Goal: Information Seeking & Learning: Learn about a topic

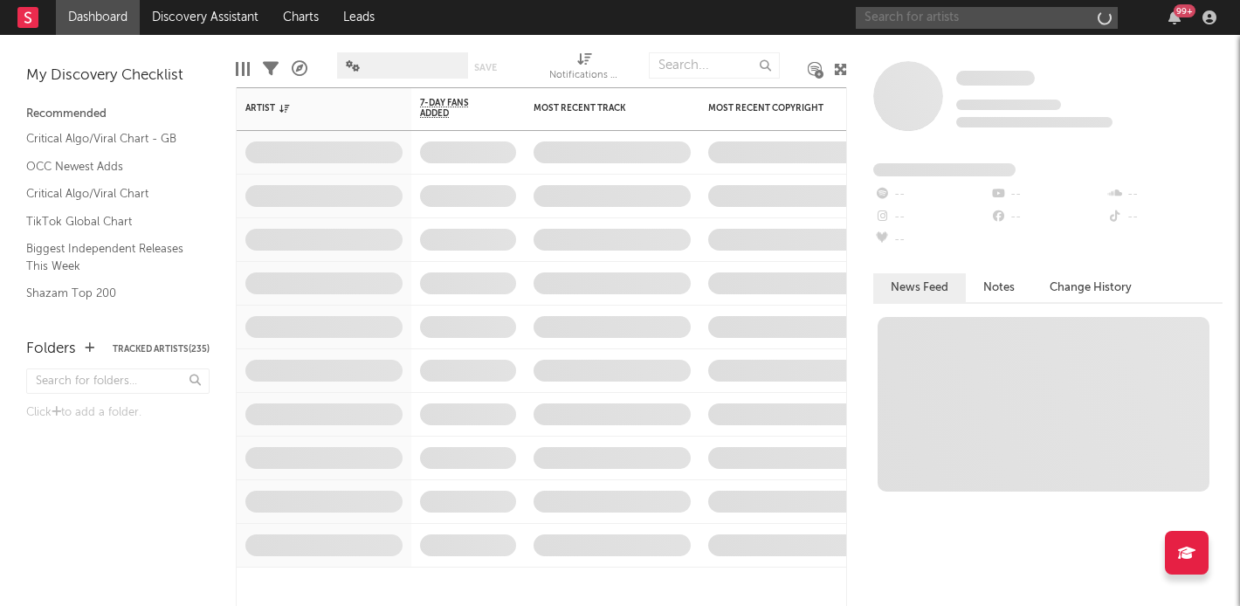
click at [1045, 17] on input "text" at bounding box center [987, 18] width 262 height 22
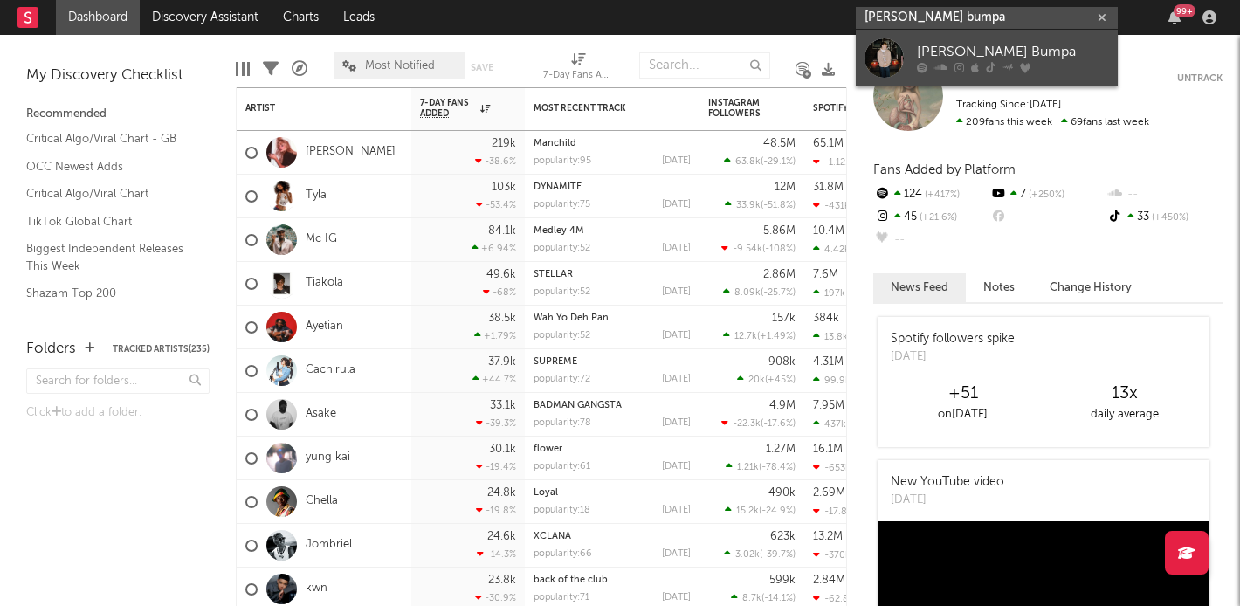
type input "[PERSON_NAME] bumpa"
click at [977, 52] on div "[PERSON_NAME] Bumpa" at bounding box center [1013, 52] width 192 height 21
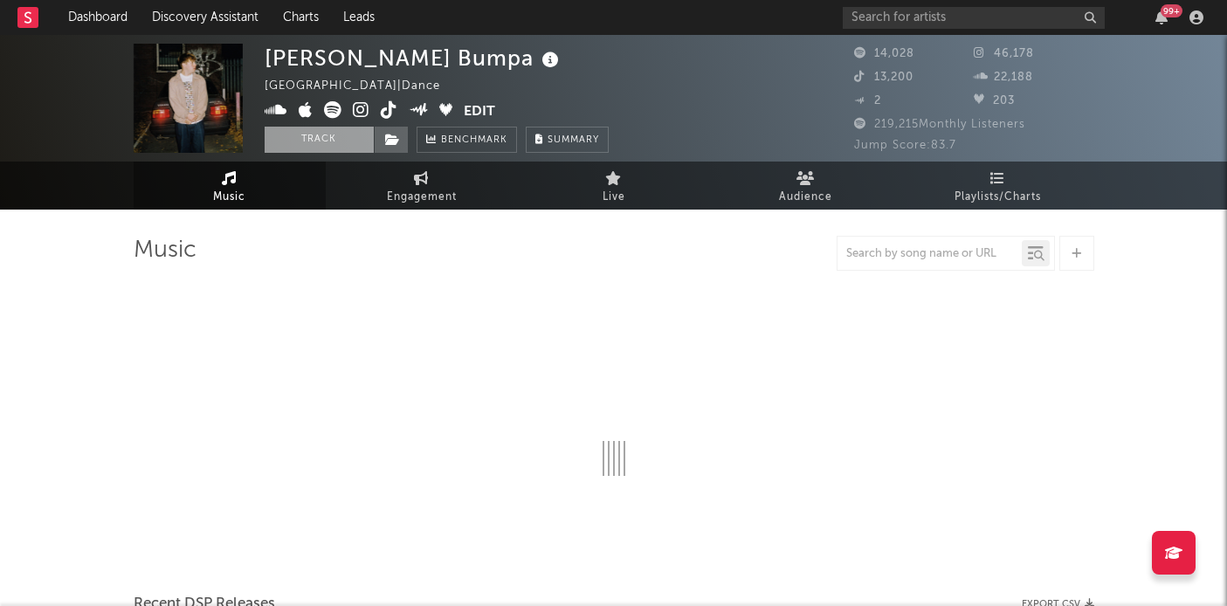
select select "6m"
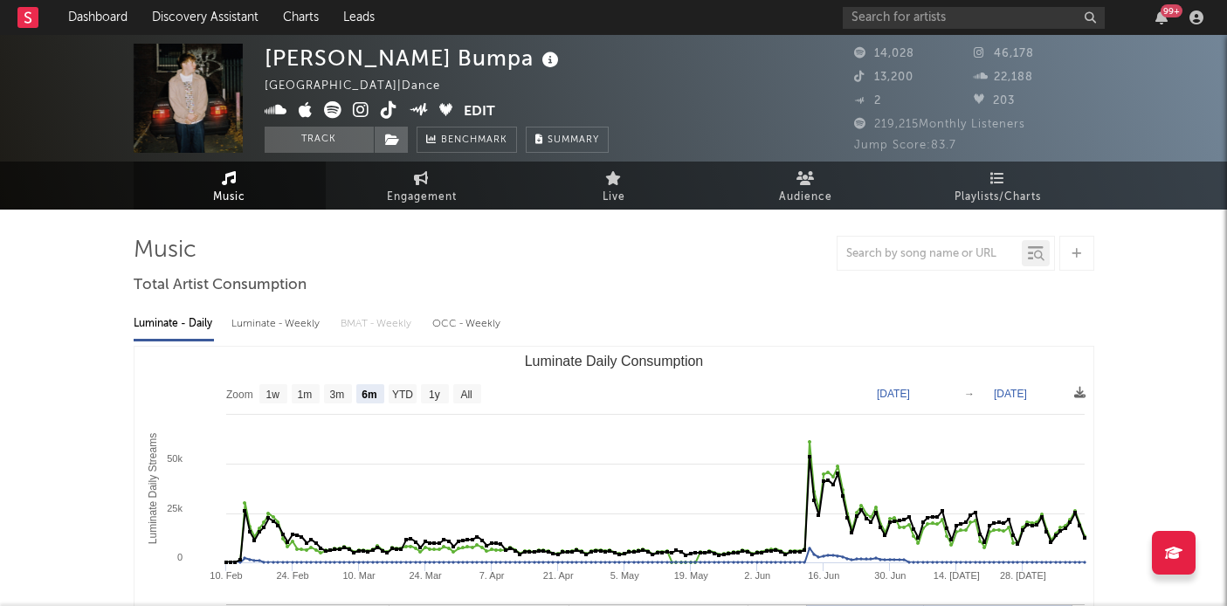
click at [302, 119] on link at bounding box center [306, 111] width 14 height 17
click at [289, 146] on button "Track" at bounding box center [319, 140] width 109 height 26
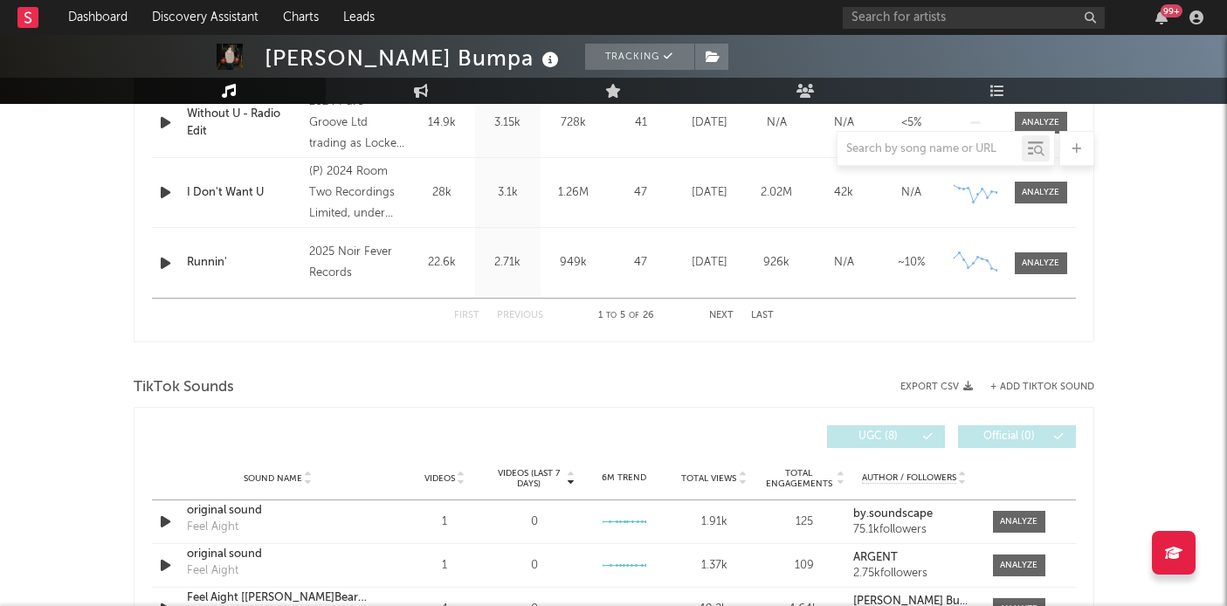
select select "6m"
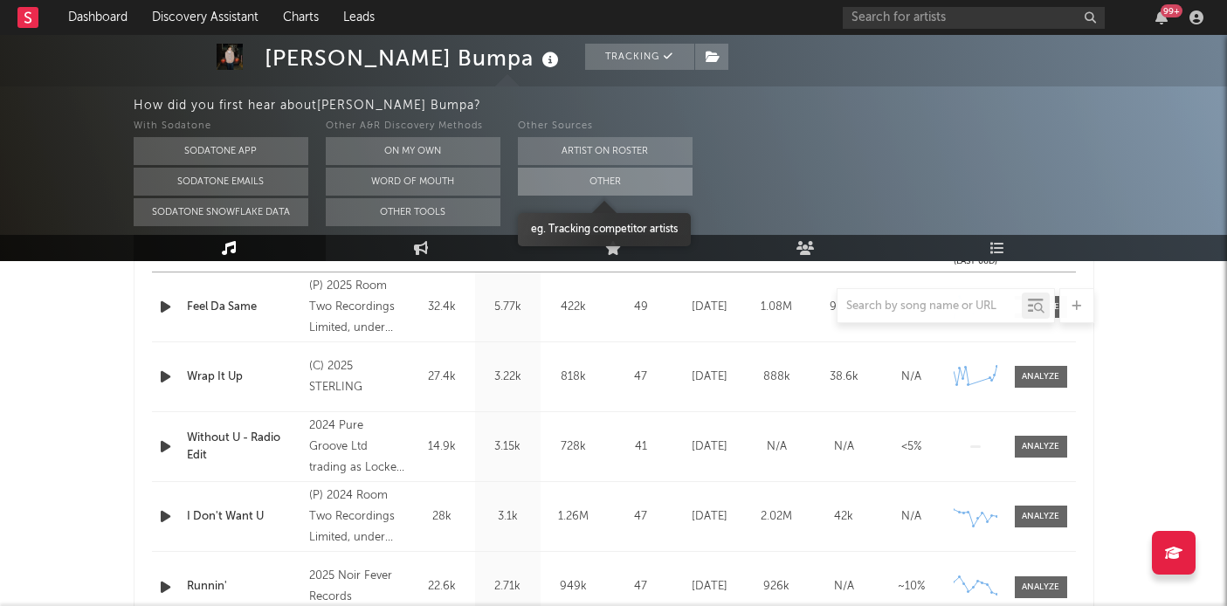
click at [544, 177] on button "Other" at bounding box center [605, 182] width 175 height 28
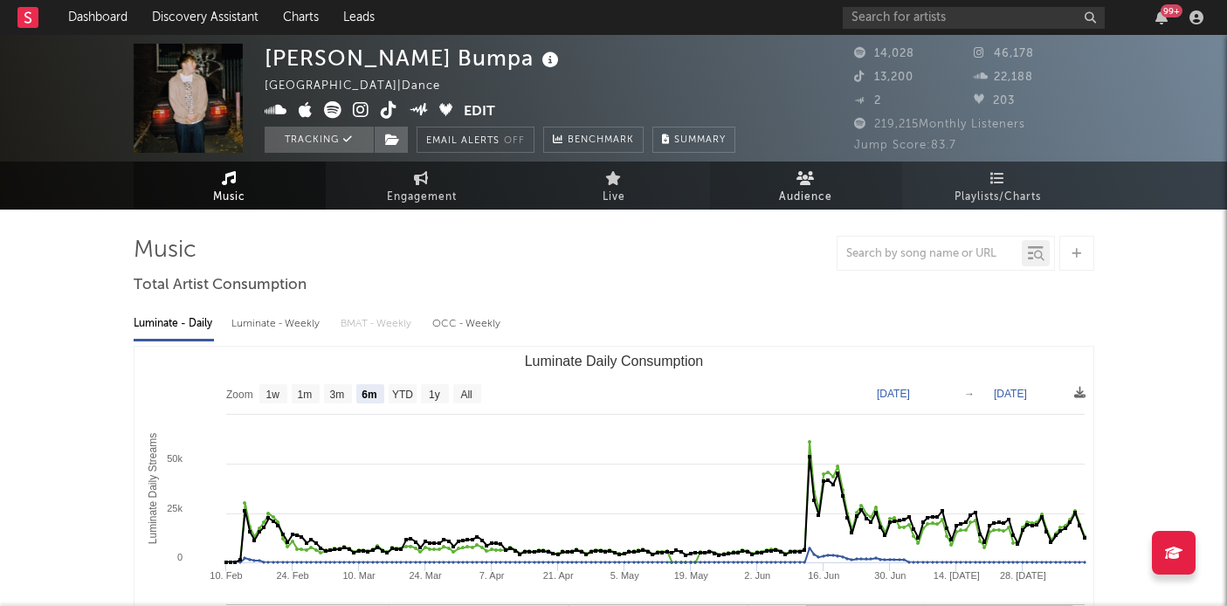
click at [817, 192] on span "Audience" at bounding box center [805, 197] width 53 height 21
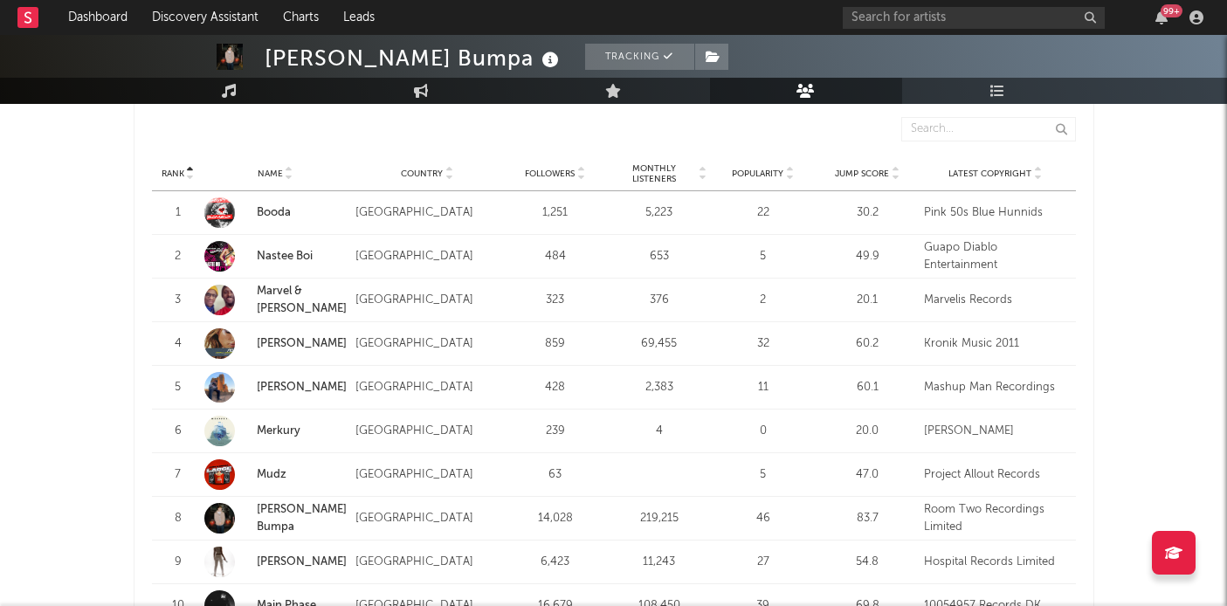
scroll to position [1576, 0]
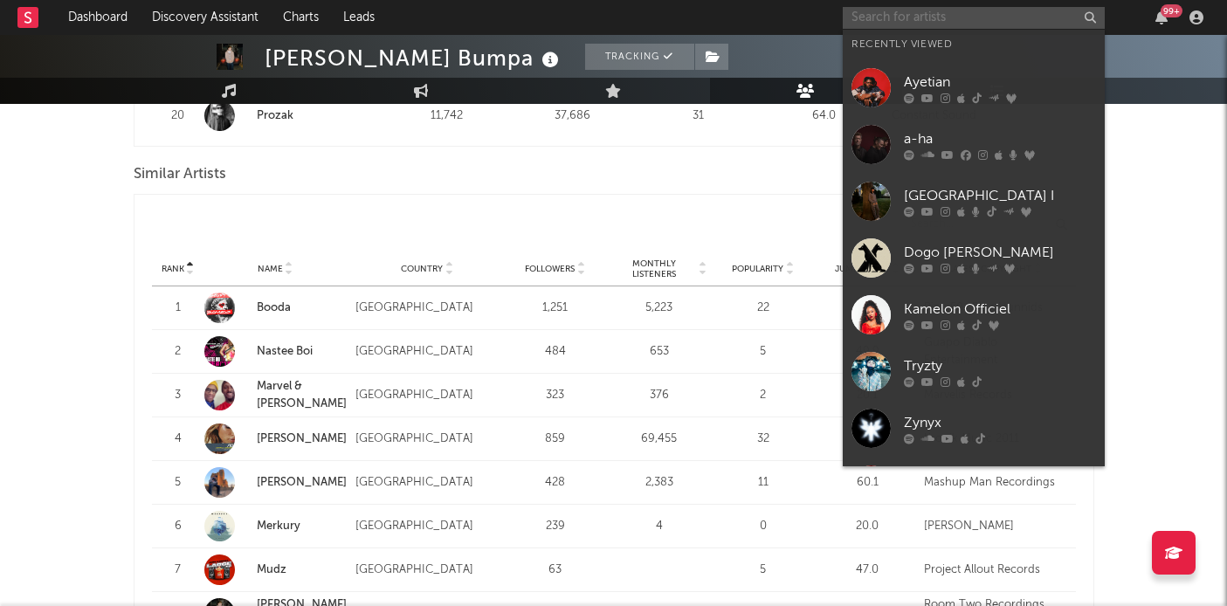
click at [944, 22] on input "text" at bounding box center [974, 18] width 262 height 22
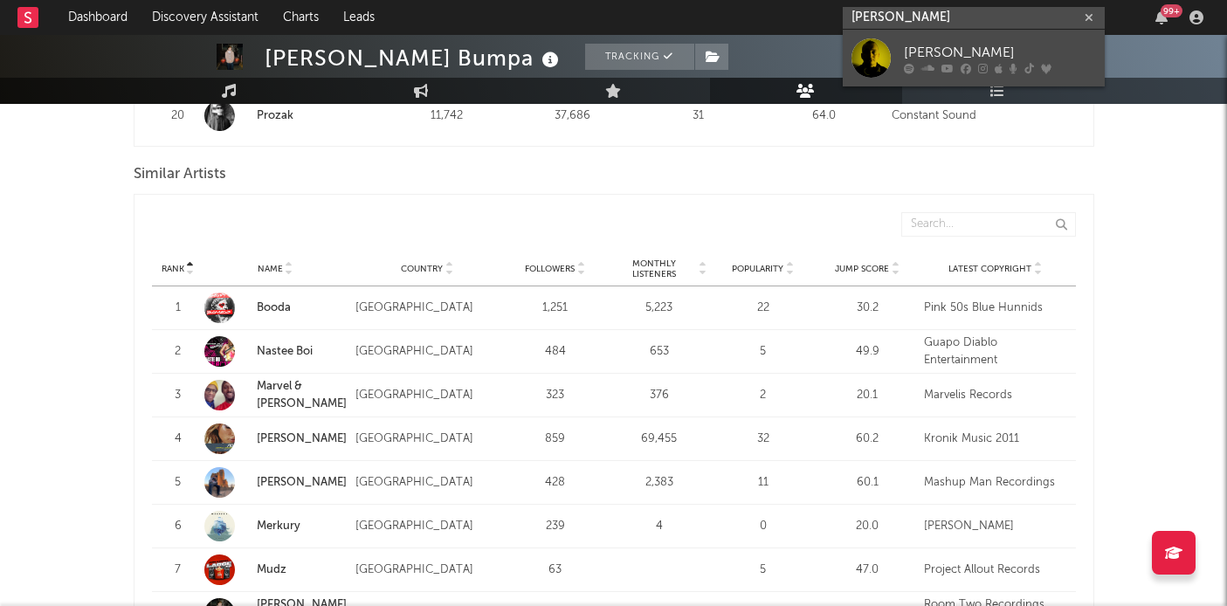
type input "[PERSON_NAME]"
click at [963, 46] on div "[PERSON_NAME]" at bounding box center [1000, 52] width 192 height 21
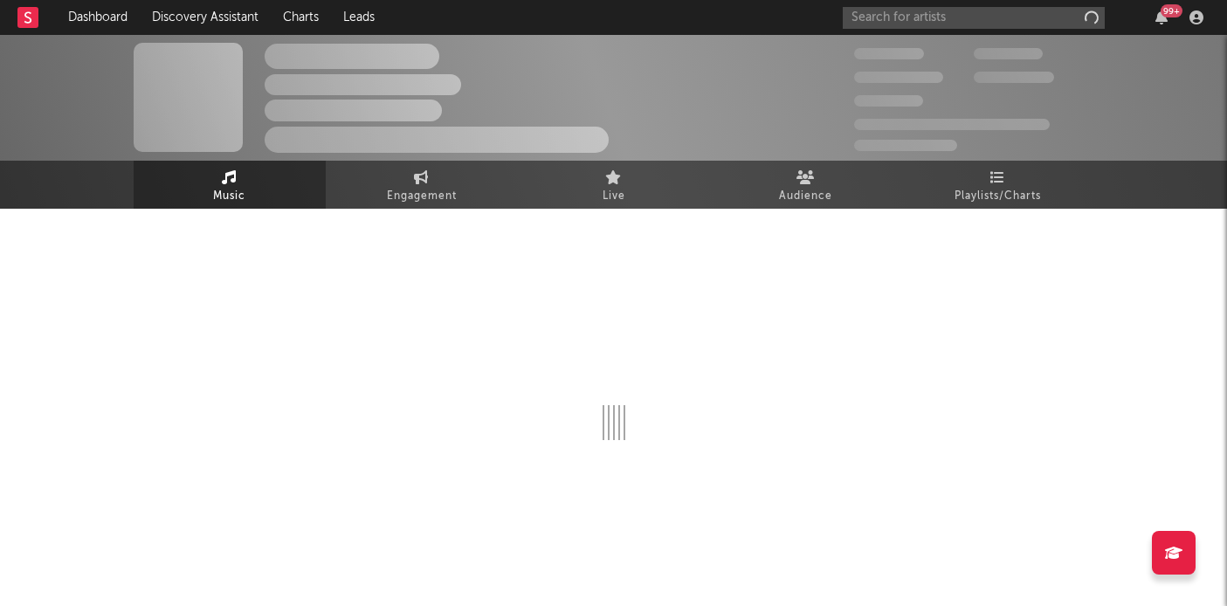
scroll to position [1, 0]
select select "1w"
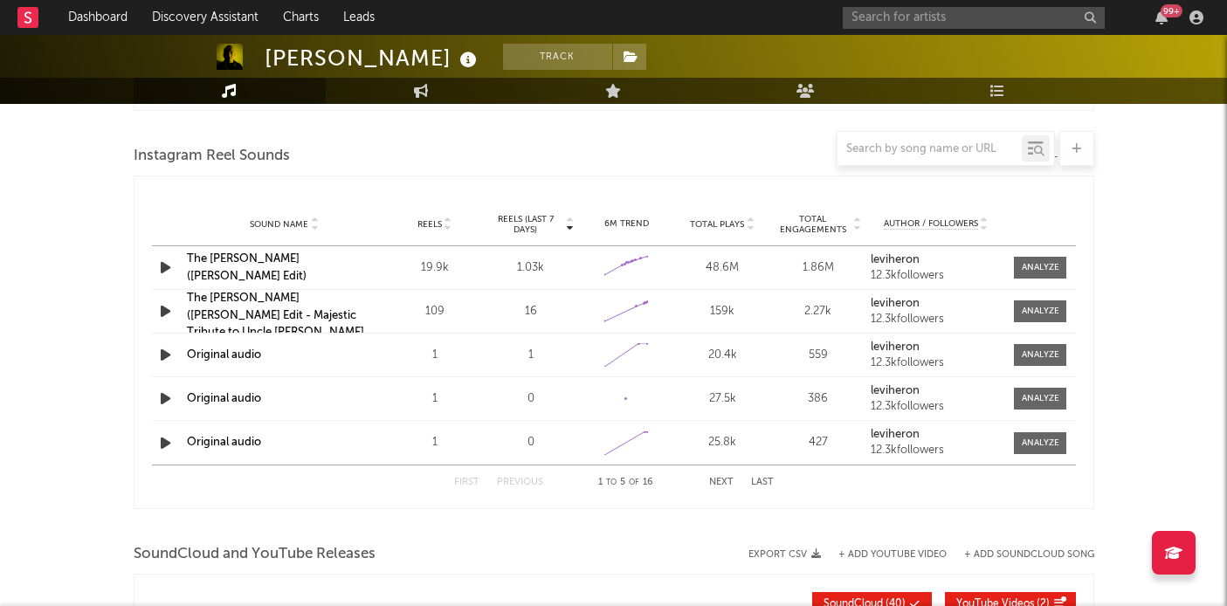
click at [790, 203] on div "Sound Name Reels Reels (last 7 days) 6M Trend Total Plays Total Engagements Aut…" at bounding box center [614, 225] width 924 height 44
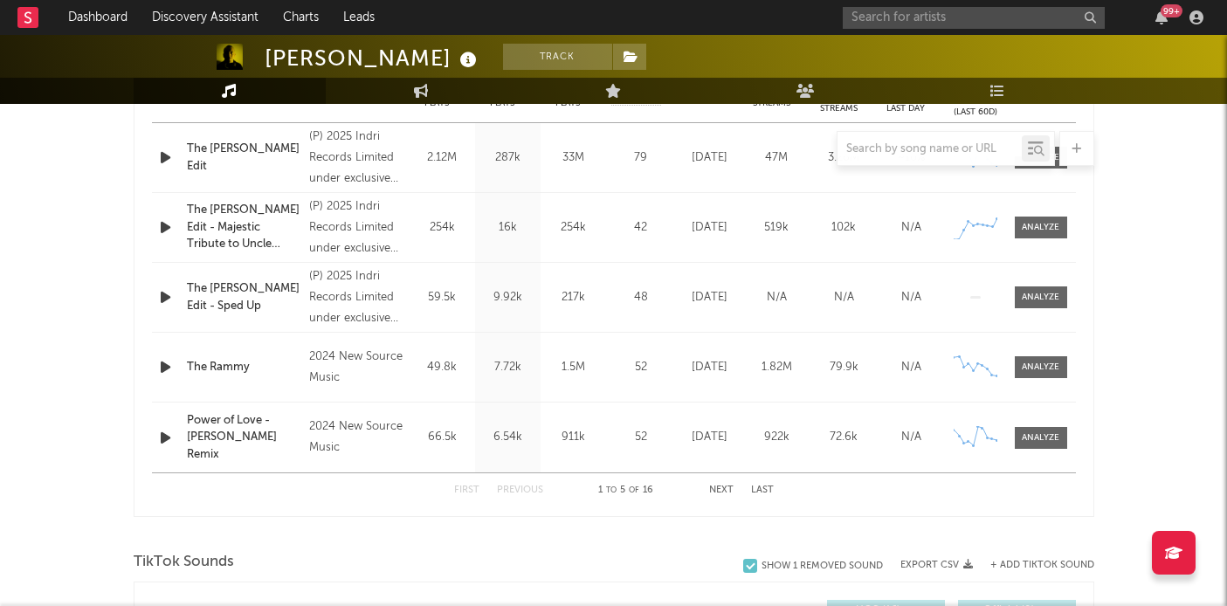
scroll to position [651, 0]
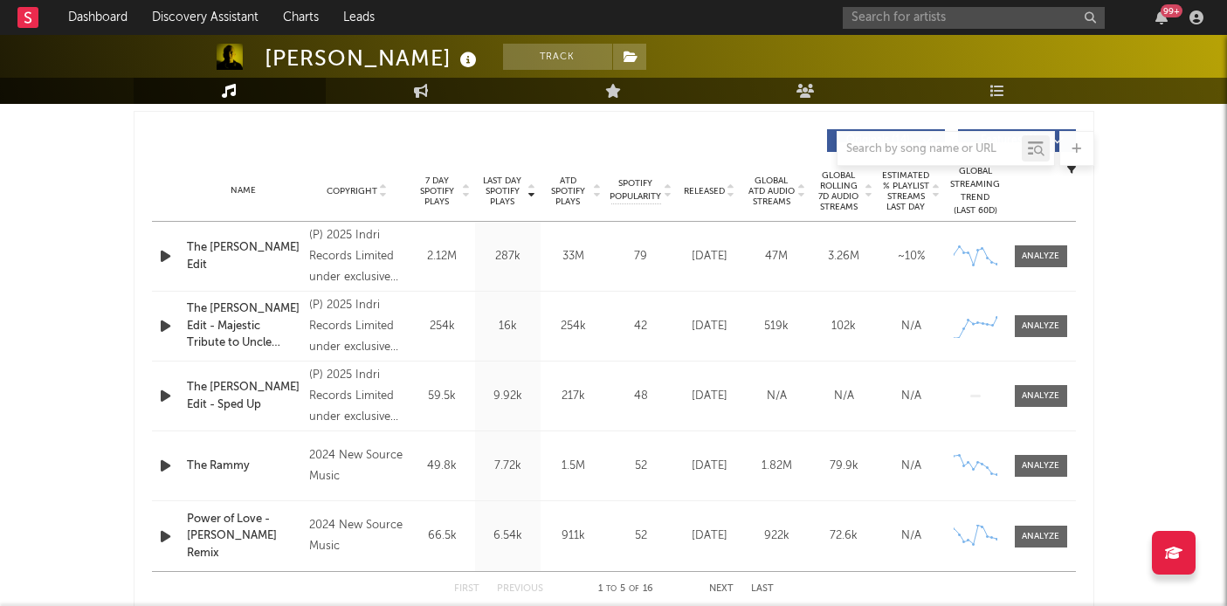
drag, startPoint x: 1020, startPoint y: 257, endPoint x: 1010, endPoint y: 261, distance: 11.4
click at [1020, 258] on span at bounding box center [1041, 256] width 52 height 22
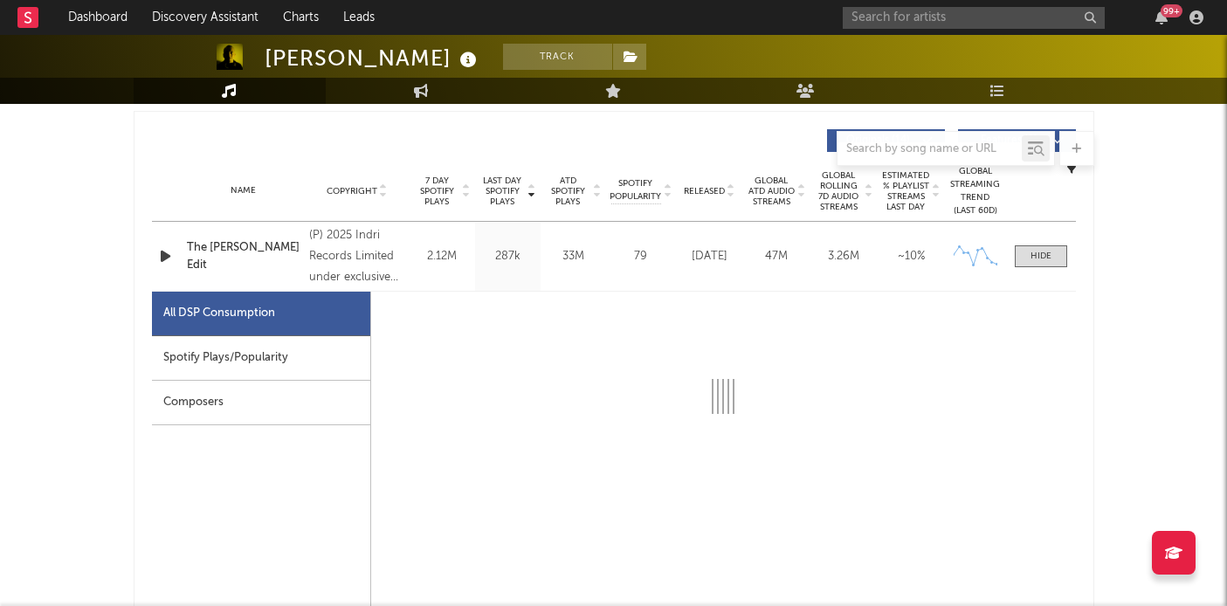
select select "1w"
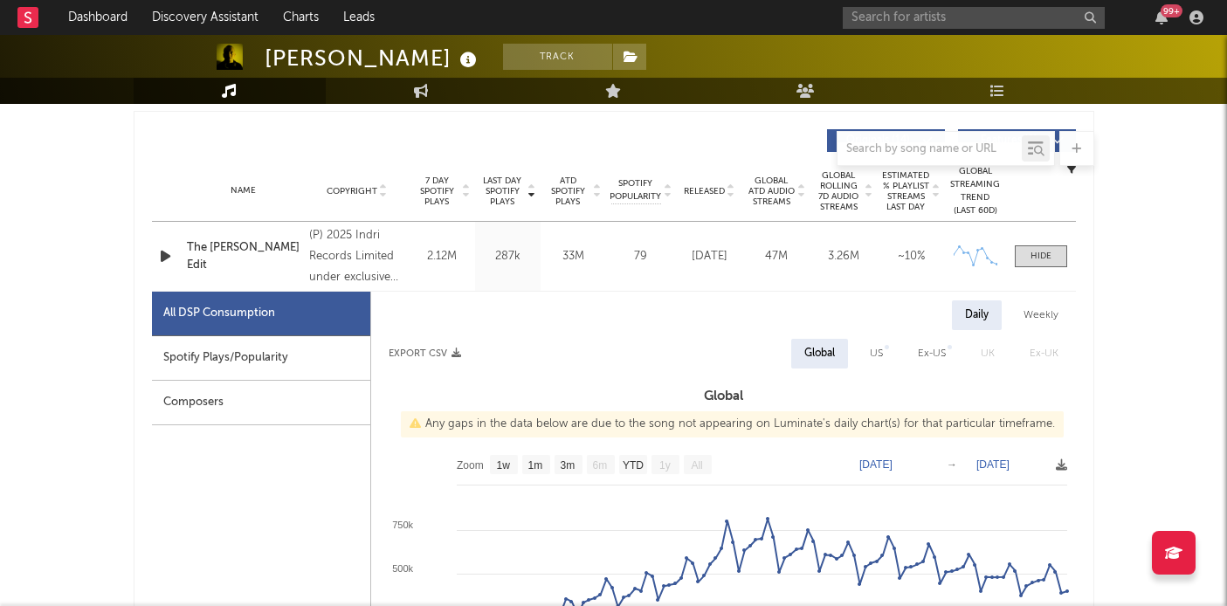
click at [289, 352] on div "Spotify Plays/Popularity" at bounding box center [261, 358] width 218 height 45
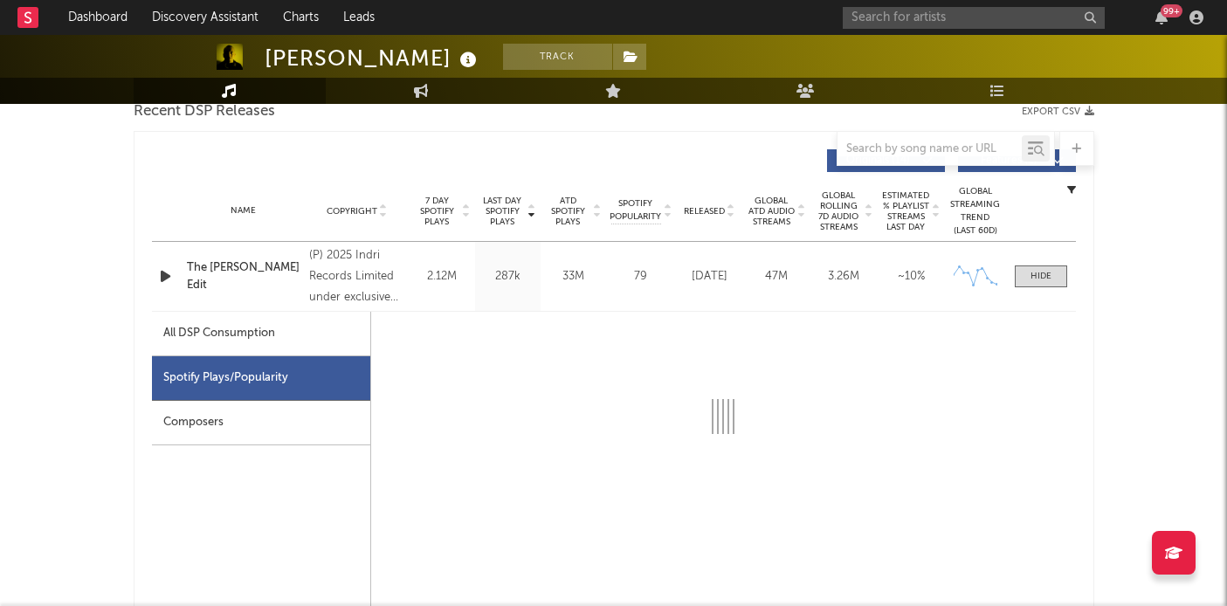
select select "1w"
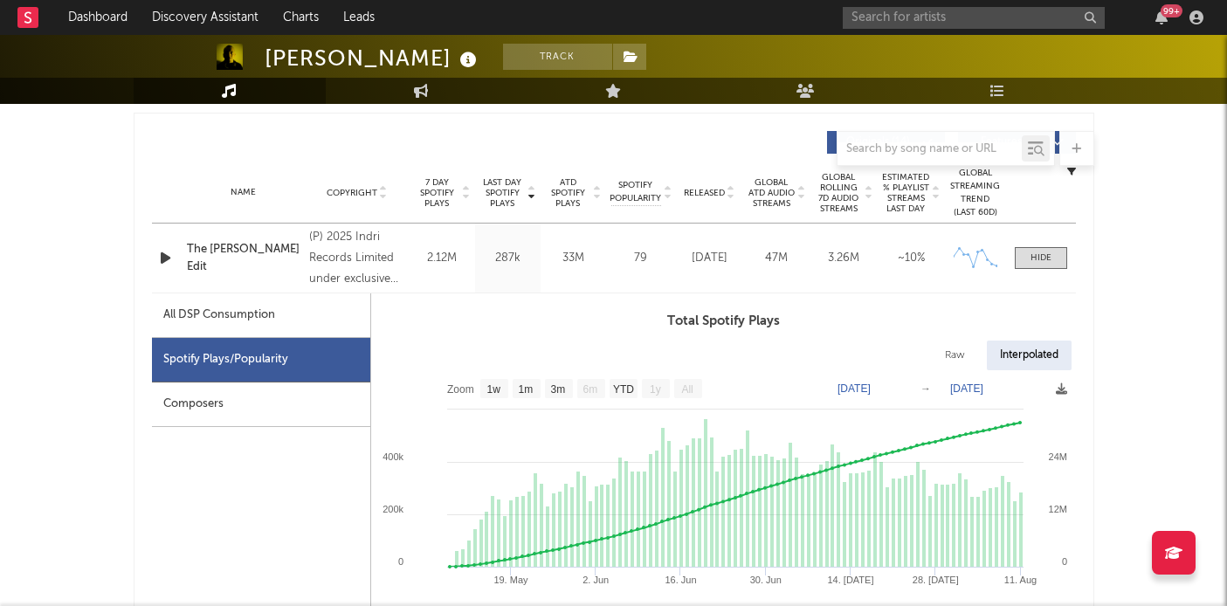
scroll to position [632, 0]
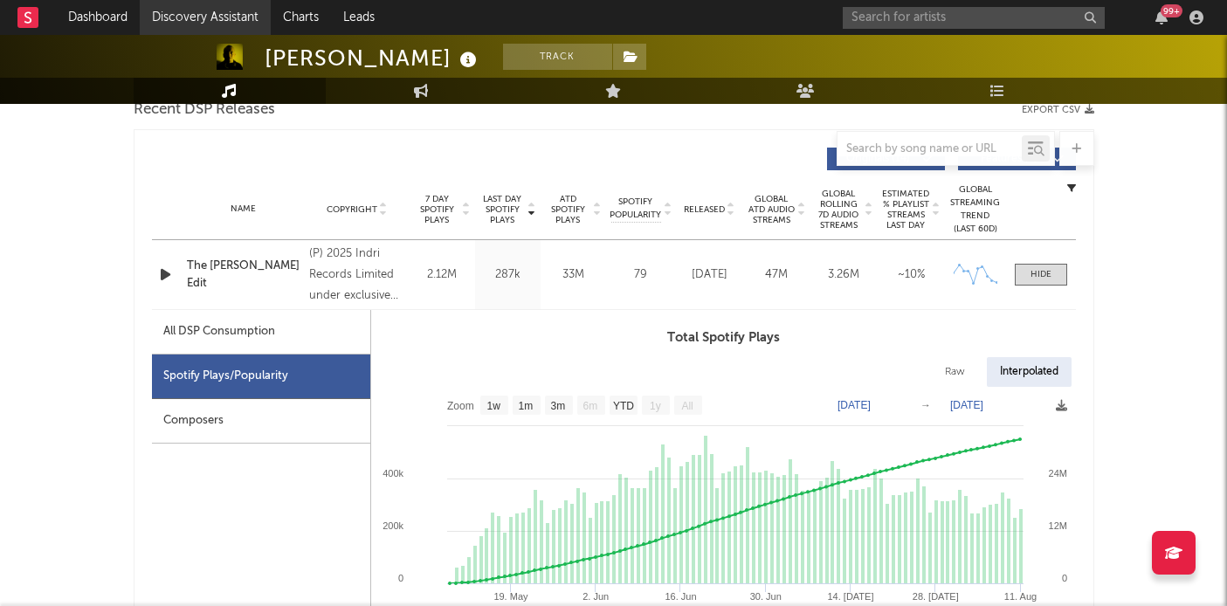
click at [165, 24] on link "Discovery Assistant" at bounding box center [205, 17] width 131 height 35
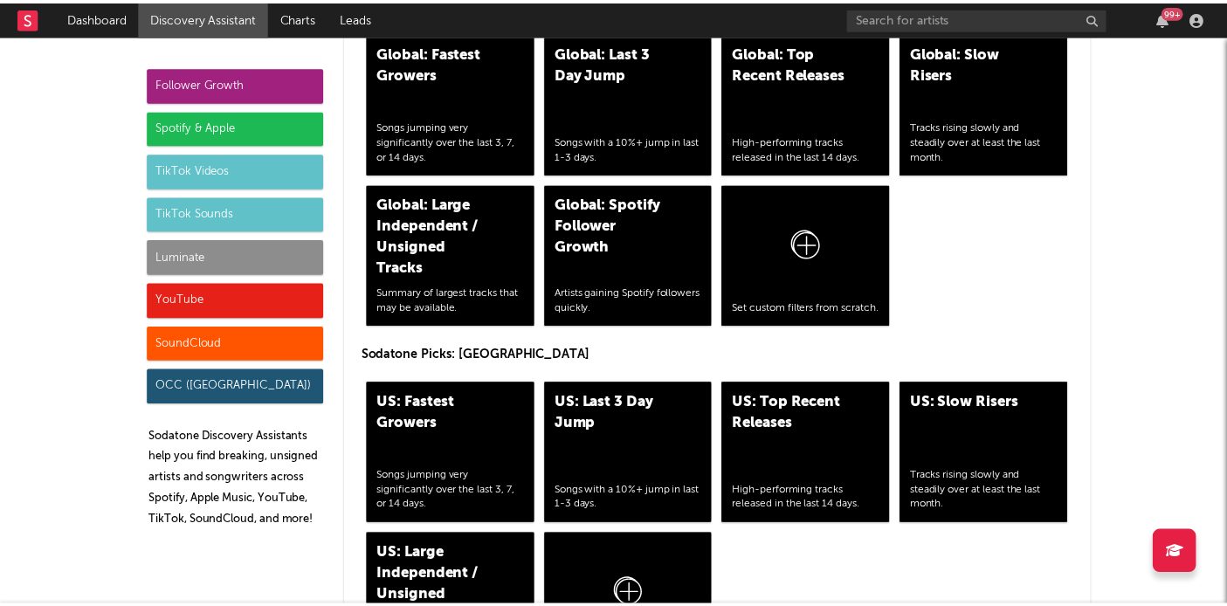
scroll to position [7540, 0]
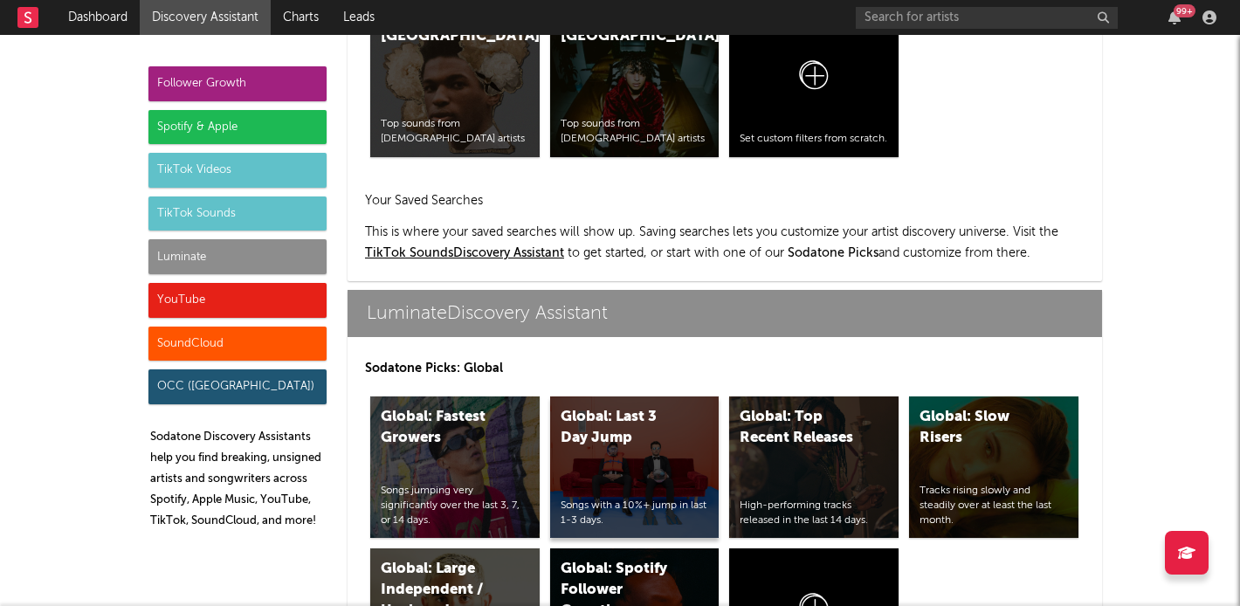
click at [686, 424] on div "Global: Last 3 Day Jump Songs with a 10%+ jump in last 1-3 days." at bounding box center [634, 466] width 169 height 141
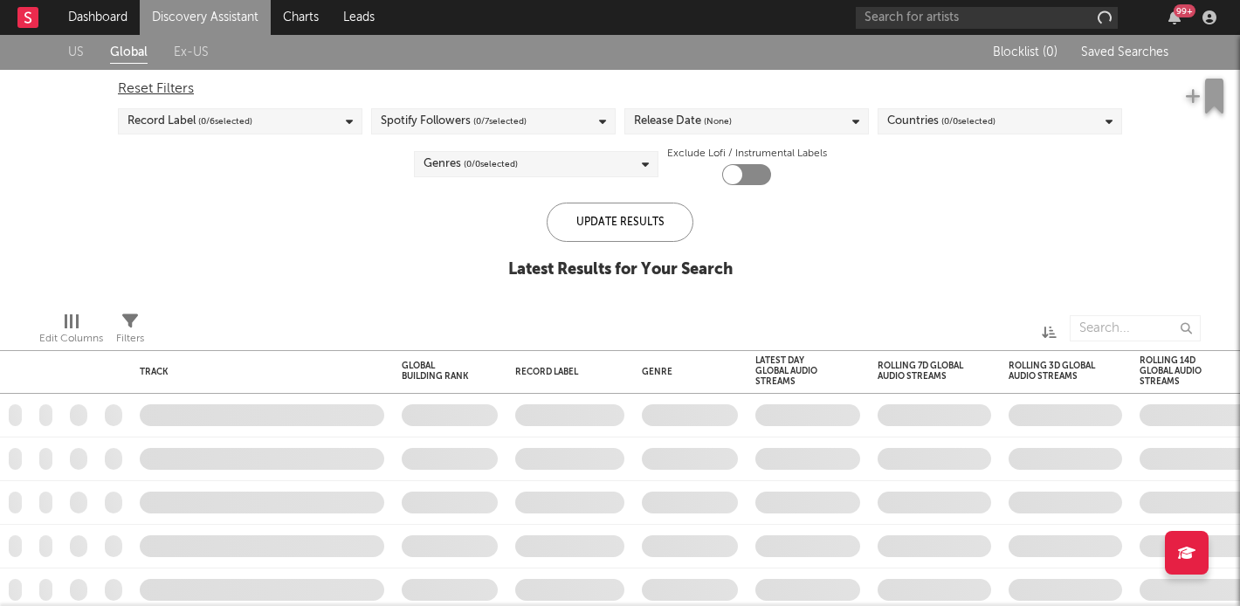
checkbox input "true"
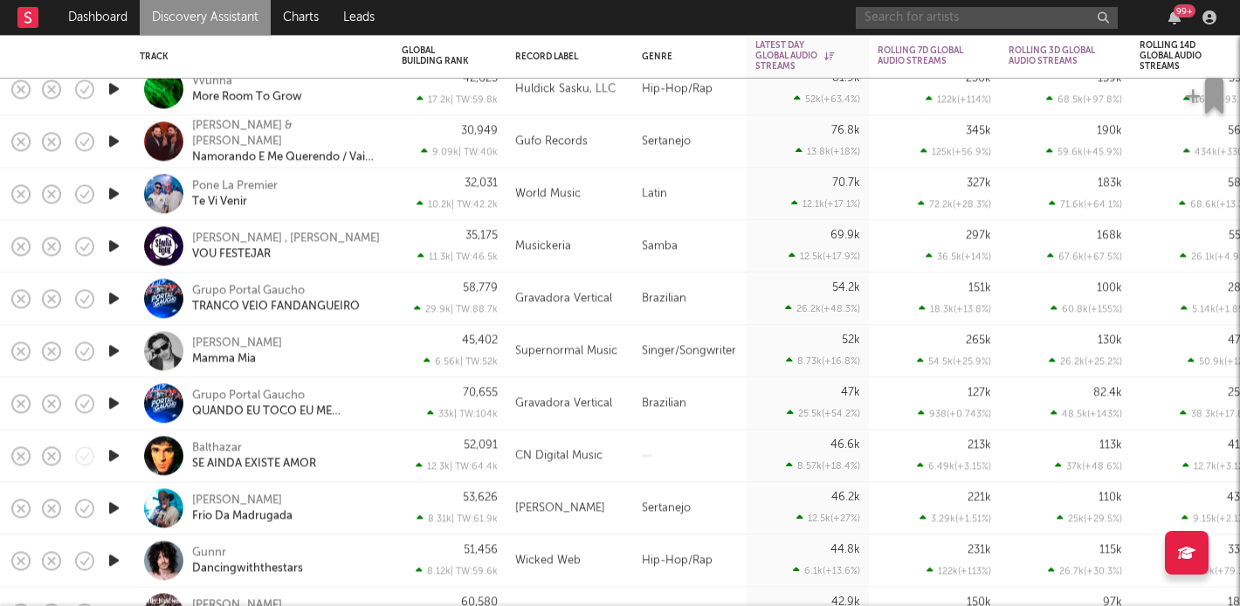
click at [969, 22] on input "text" at bounding box center [987, 18] width 262 height 22
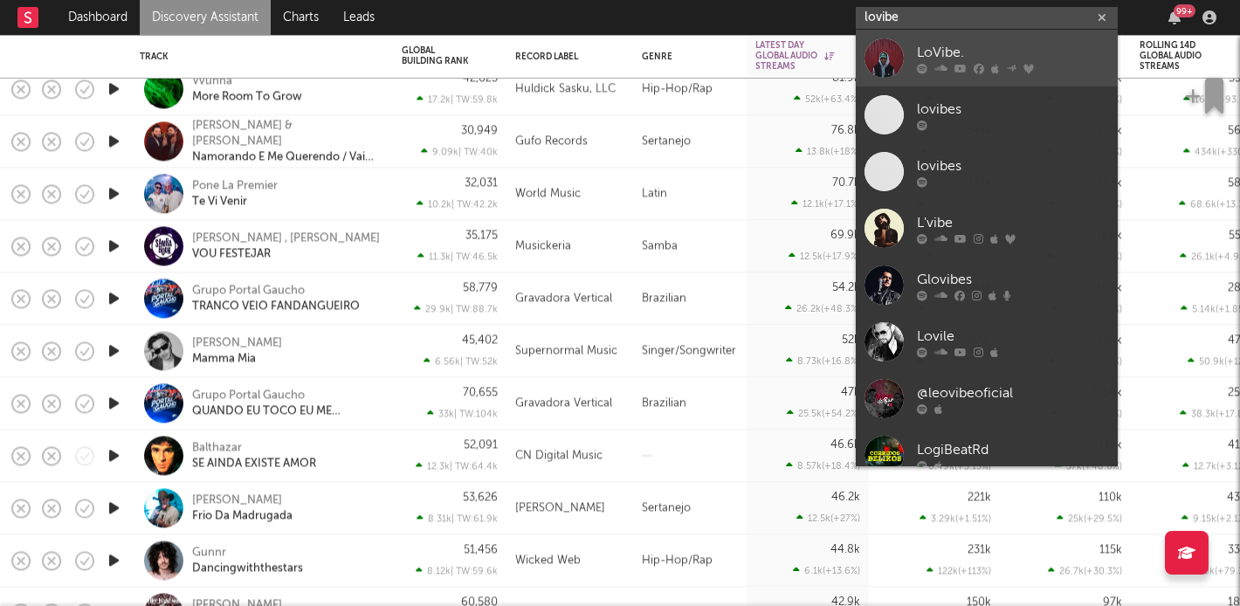
type input "lovibe"
click at [962, 59] on div "LoVibe." at bounding box center [1013, 52] width 192 height 21
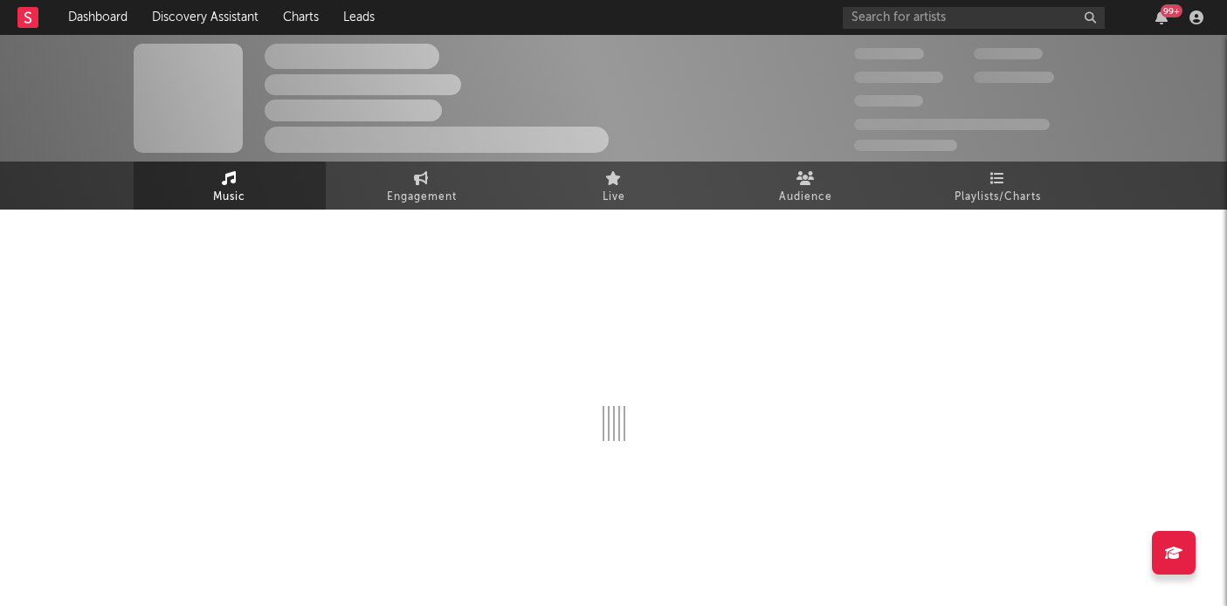
select select "6m"
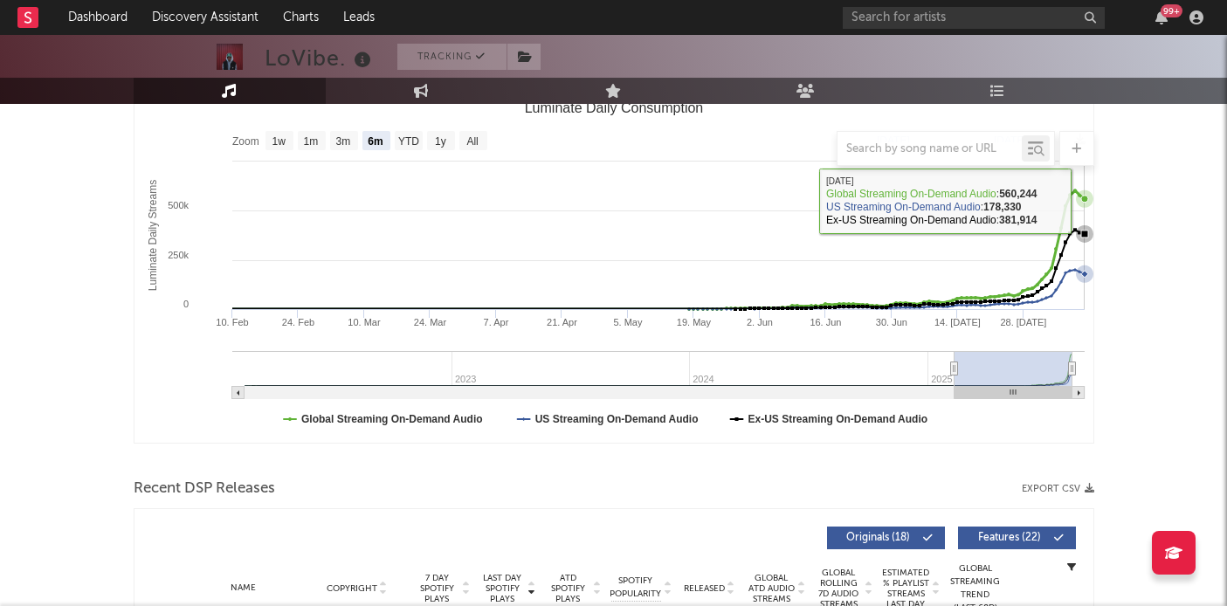
scroll to position [618, 0]
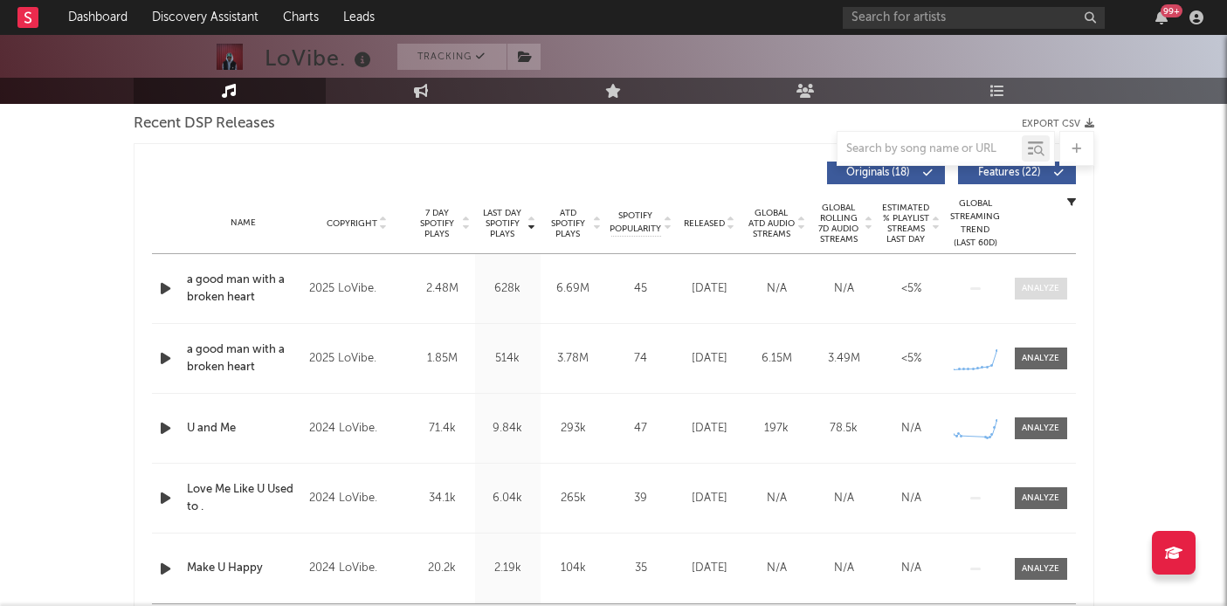
click at [1045, 286] on div at bounding box center [1041, 288] width 38 height 13
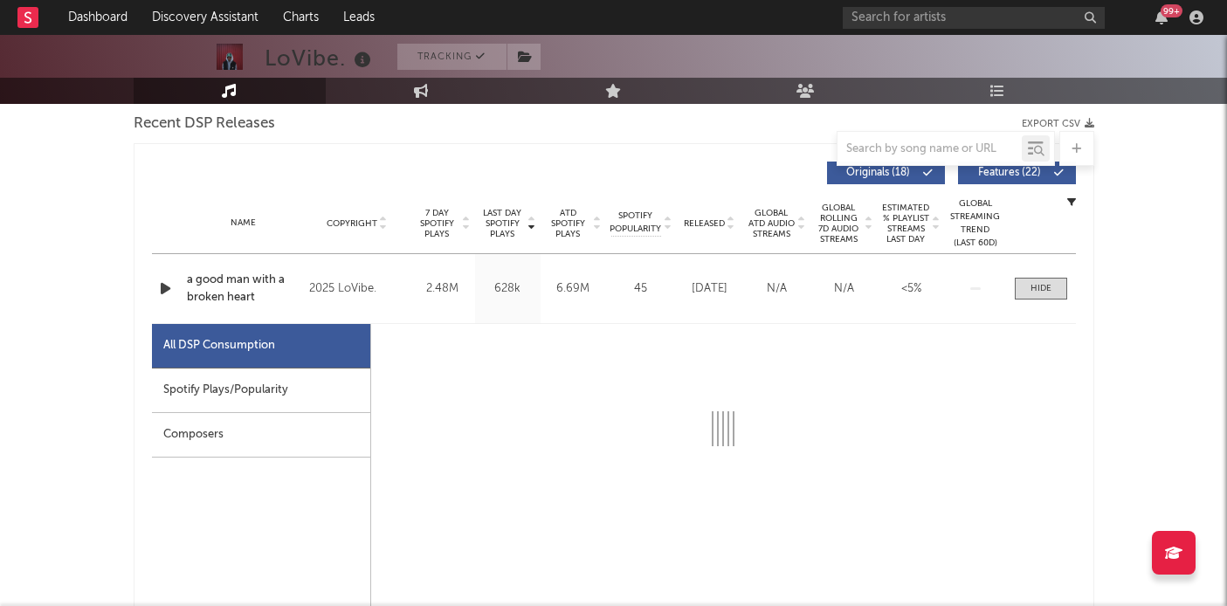
select select "1w"
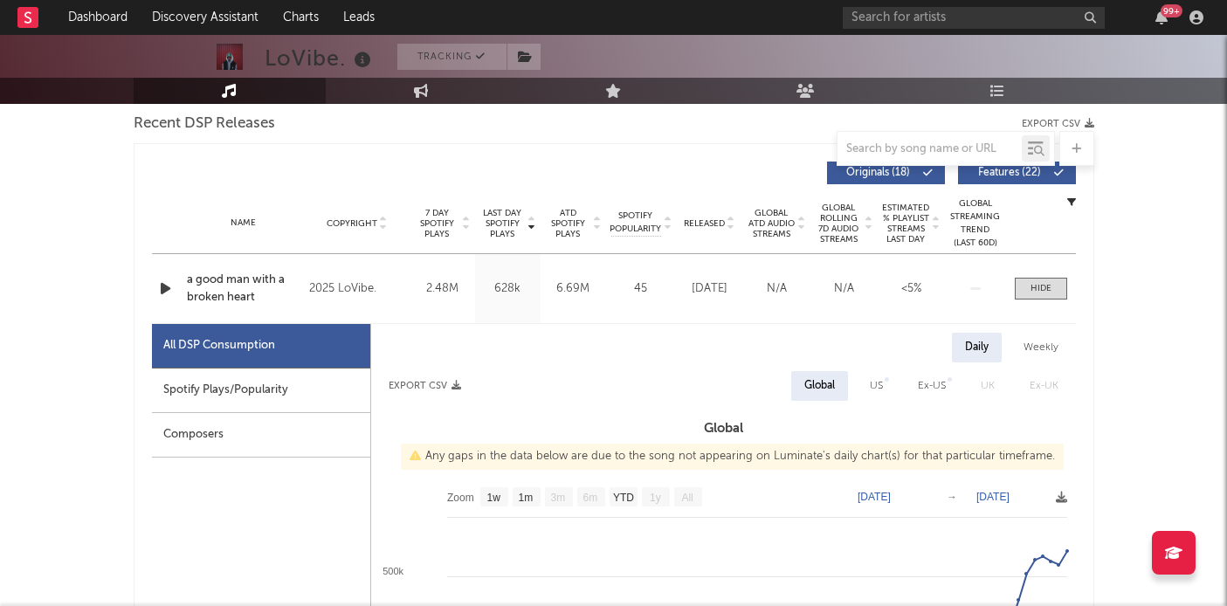
click at [166, 402] on div "Spotify Plays/Popularity" at bounding box center [261, 391] width 218 height 45
select select "1w"
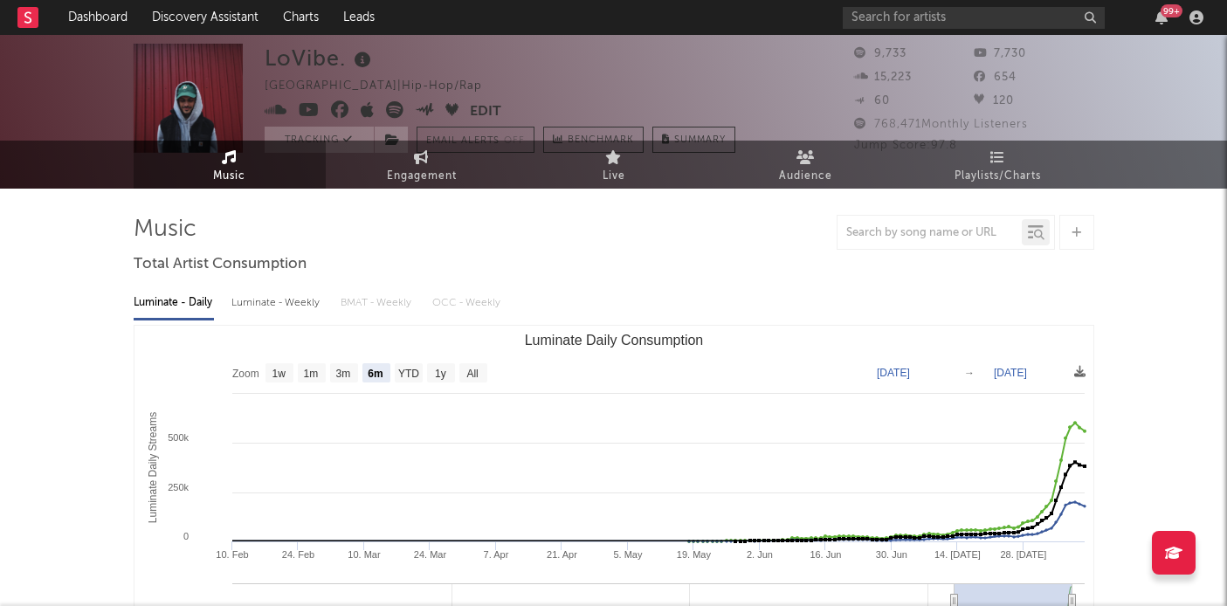
scroll to position [0, 0]
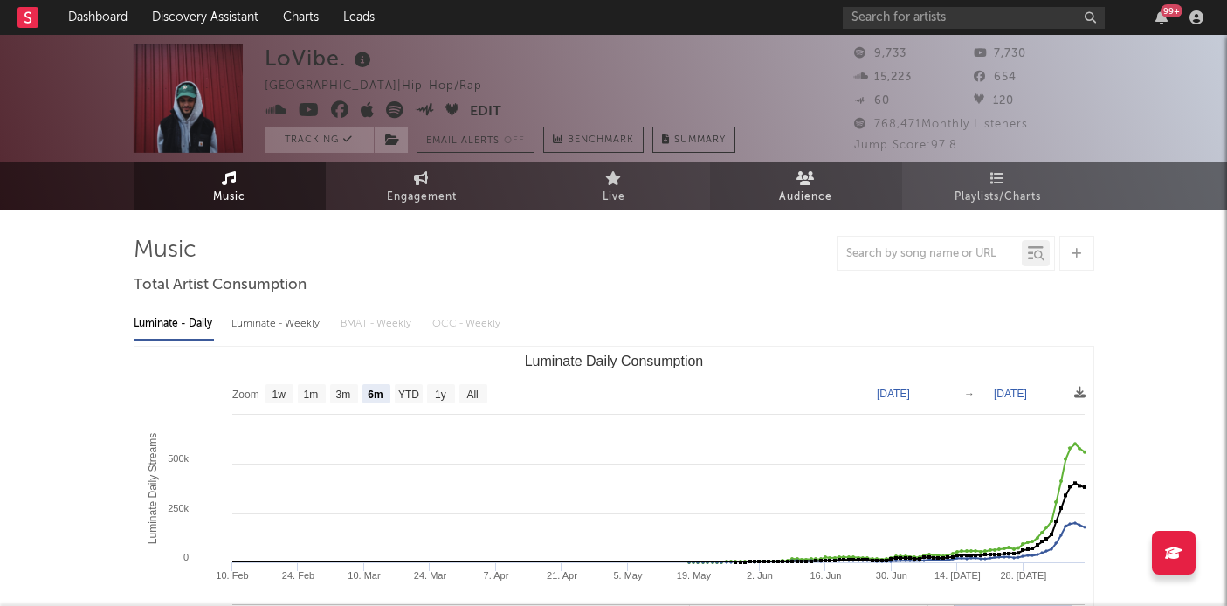
click at [831, 206] on span "Audience" at bounding box center [805, 197] width 53 height 21
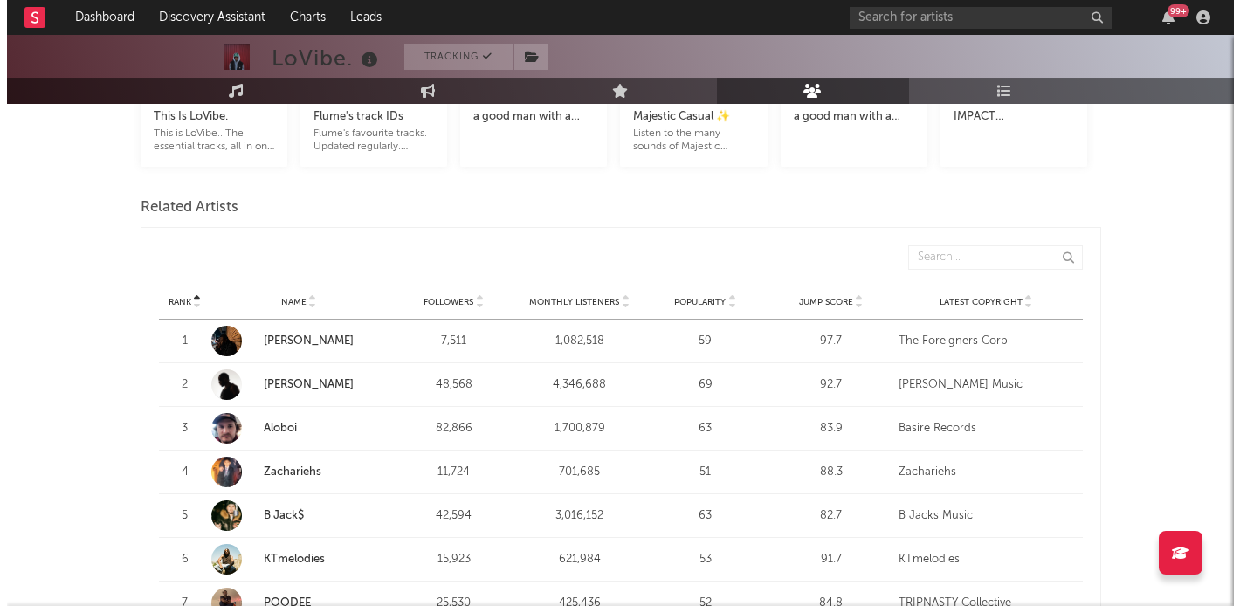
scroll to position [536, 0]
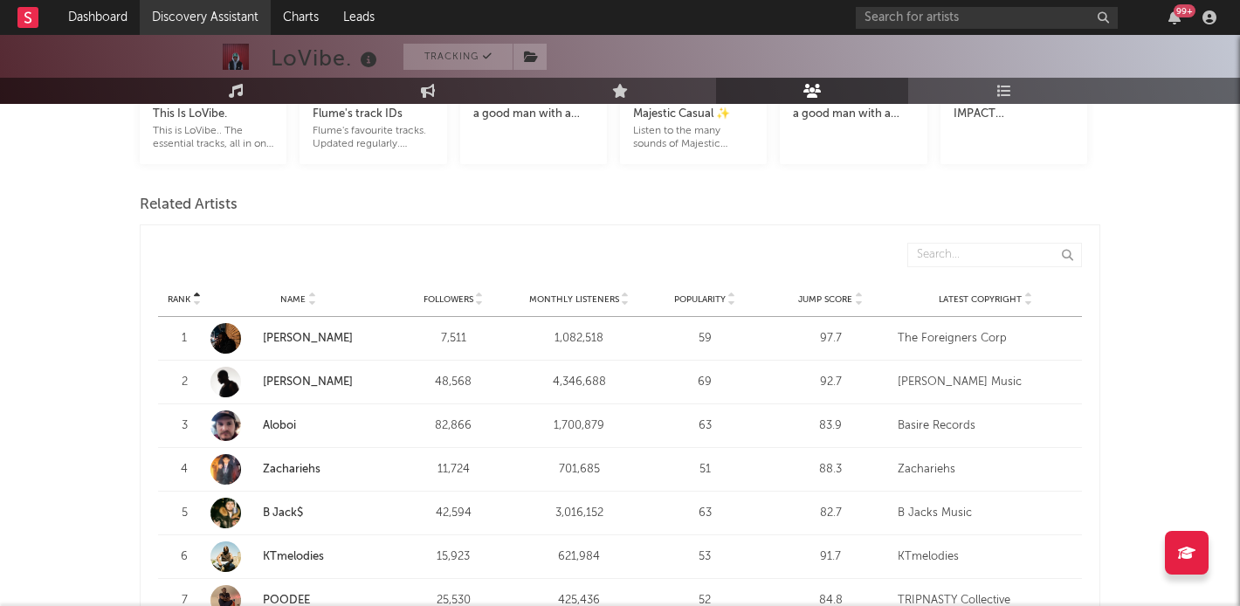
click at [231, 28] on link "Discovery Assistant" at bounding box center [205, 17] width 131 height 35
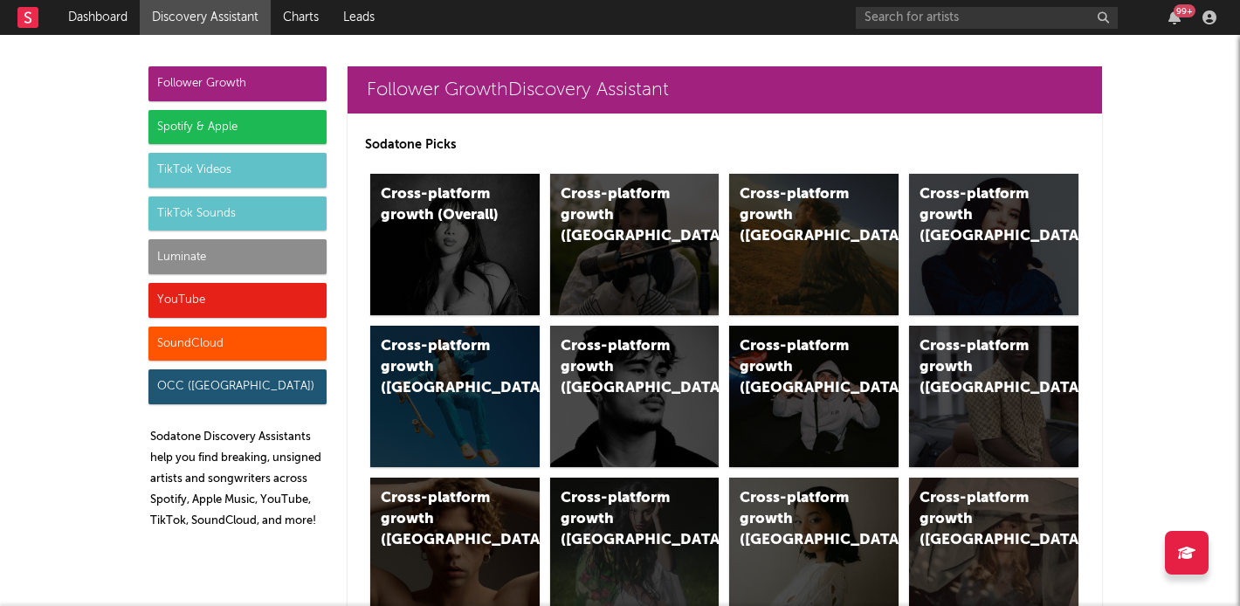
click at [247, 338] on div "SoundCloud" at bounding box center [237, 344] width 178 height 35
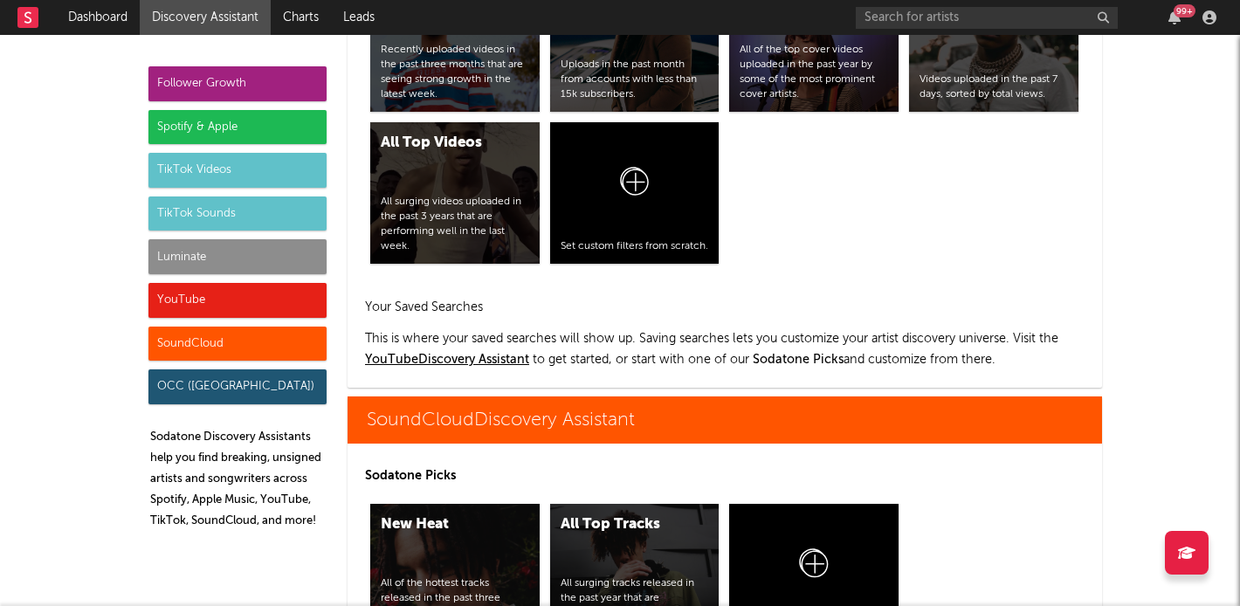
scroll to position [10485, 0]
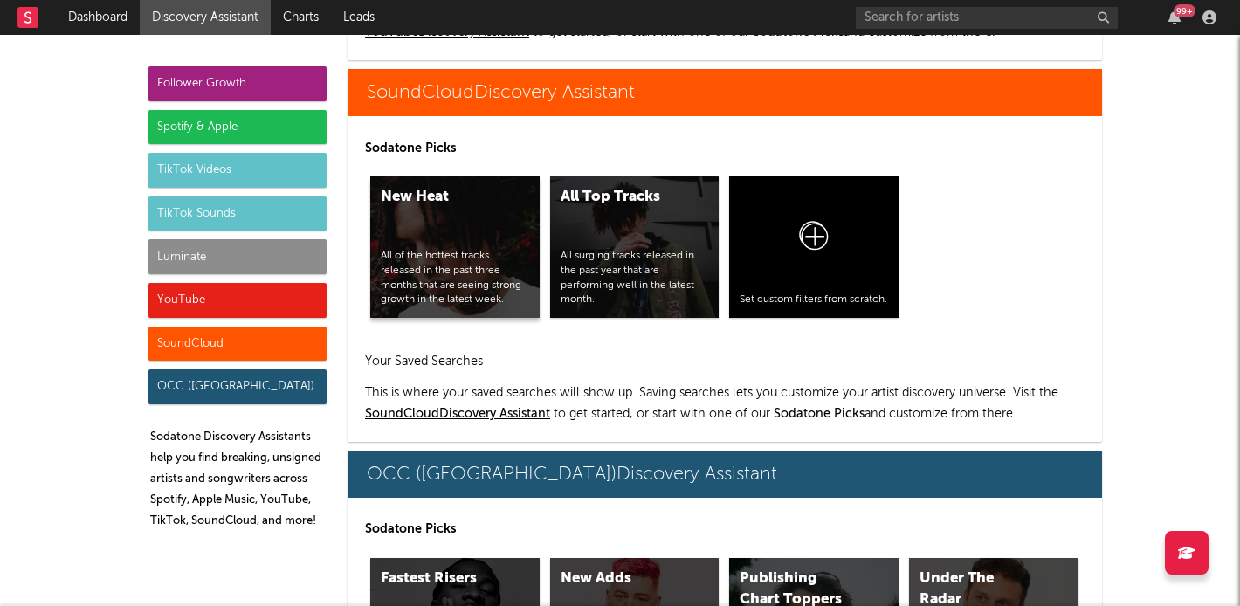
click at [416, 228] on div "New Heat All of the hottest tracks released in the past three months that are s…" at bounding box center [454, 246] width 169 height 141
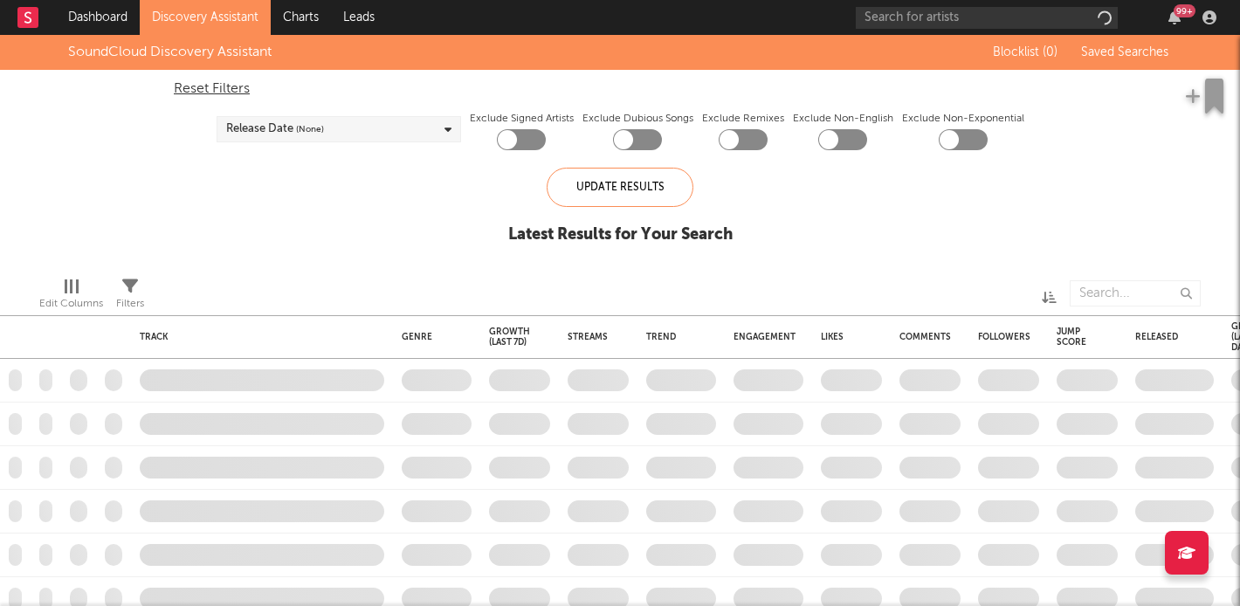
checkbox input "true"
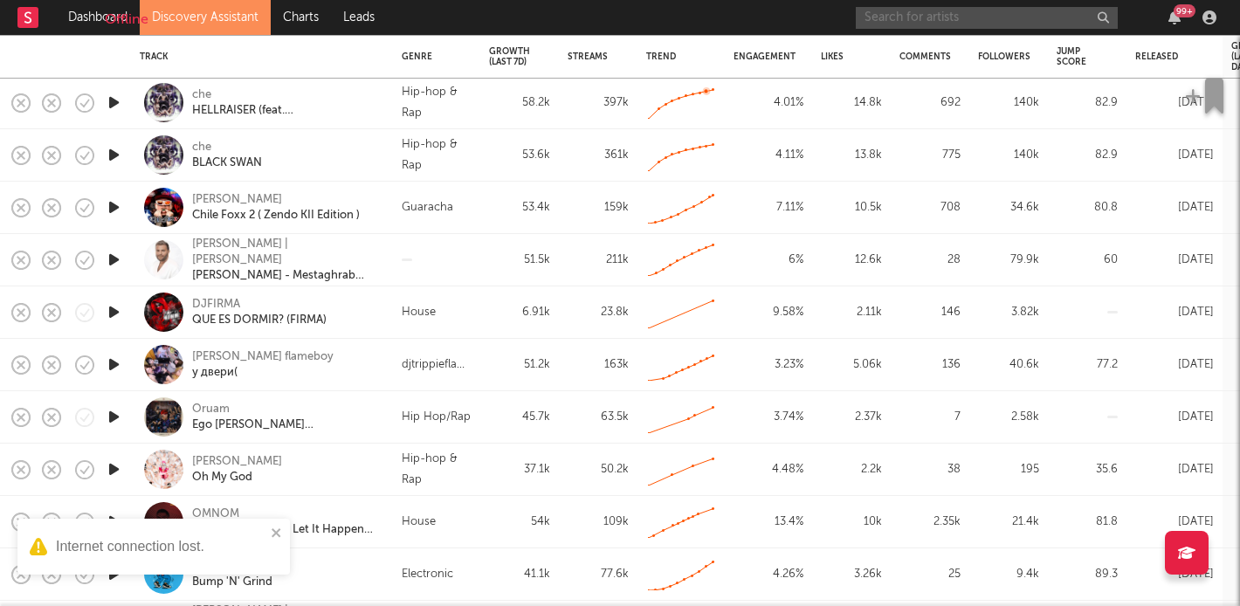
click at [967, 24] on input "text" at bounding box center [987, 18] width 262 height 22
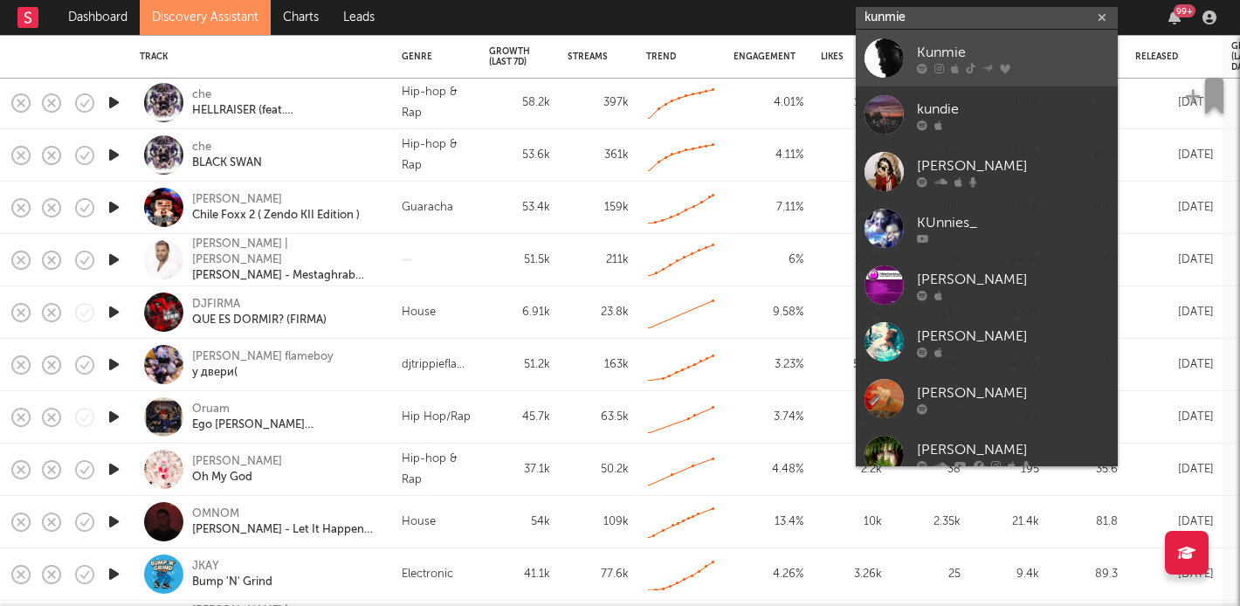
type input "kunmie"
click at [927, 49] on div "Kunmie" at bounding box center [1013, 52] width 192 height 21
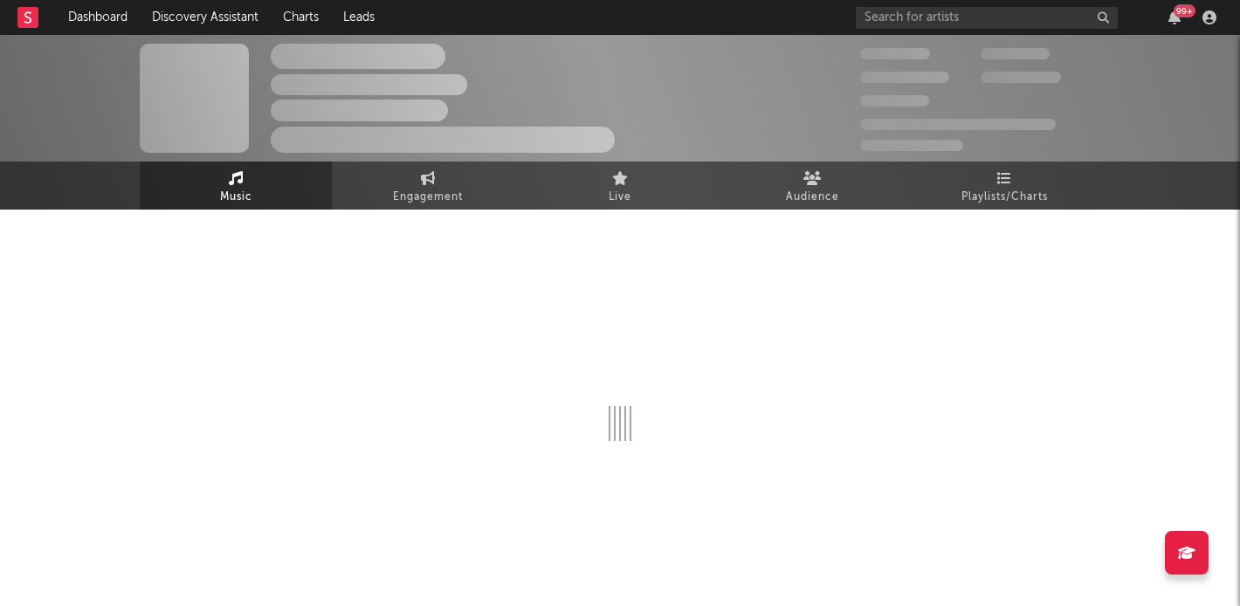
select select "6m"
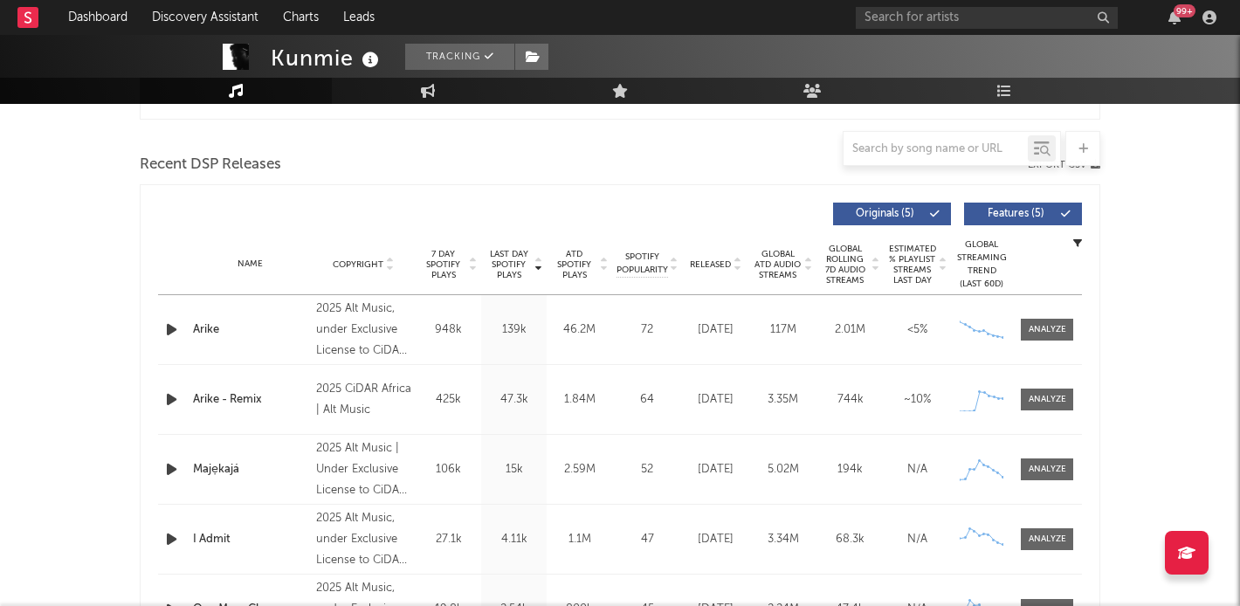
scroll to position [578, 0]
click at [1060, 318] on span at bounding box center [1047, 329] width 52 height 22
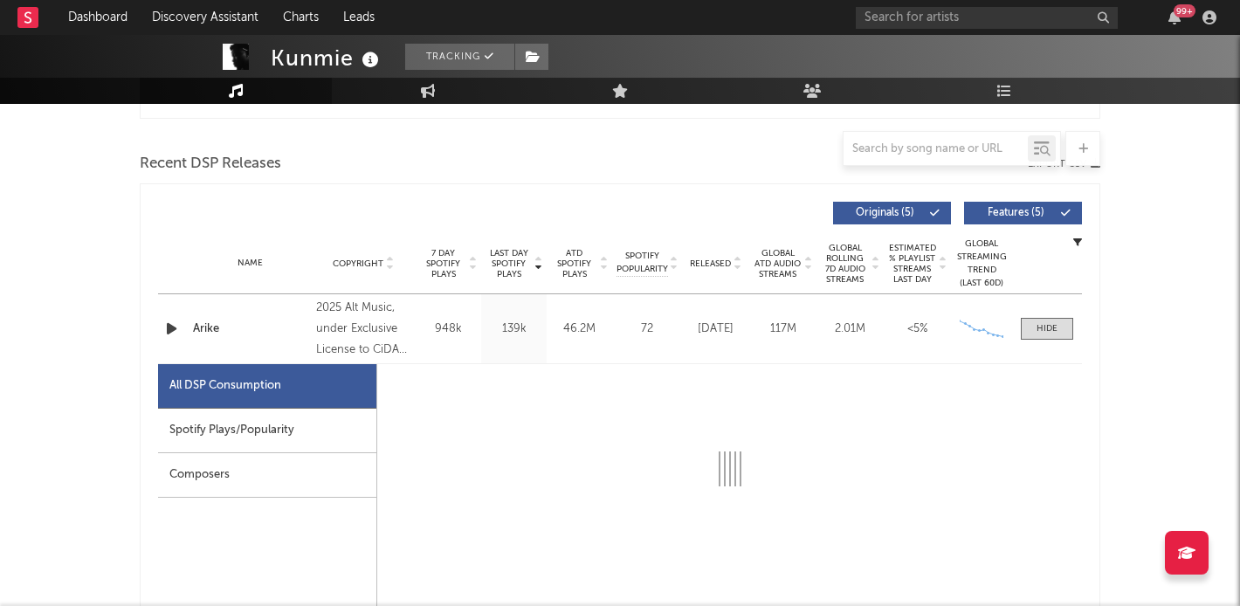
click at [259, 436] on div "Spotify Plays/Popularity" at bounding box center [267, 431] width 218 height 45
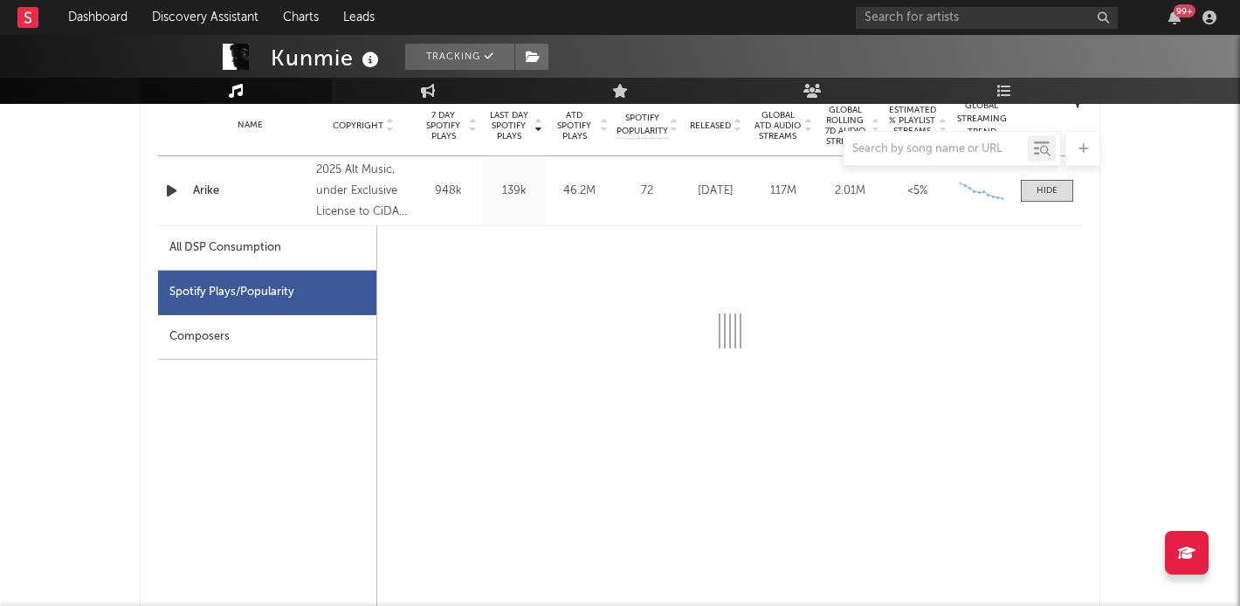
scroll to position [720, 0]
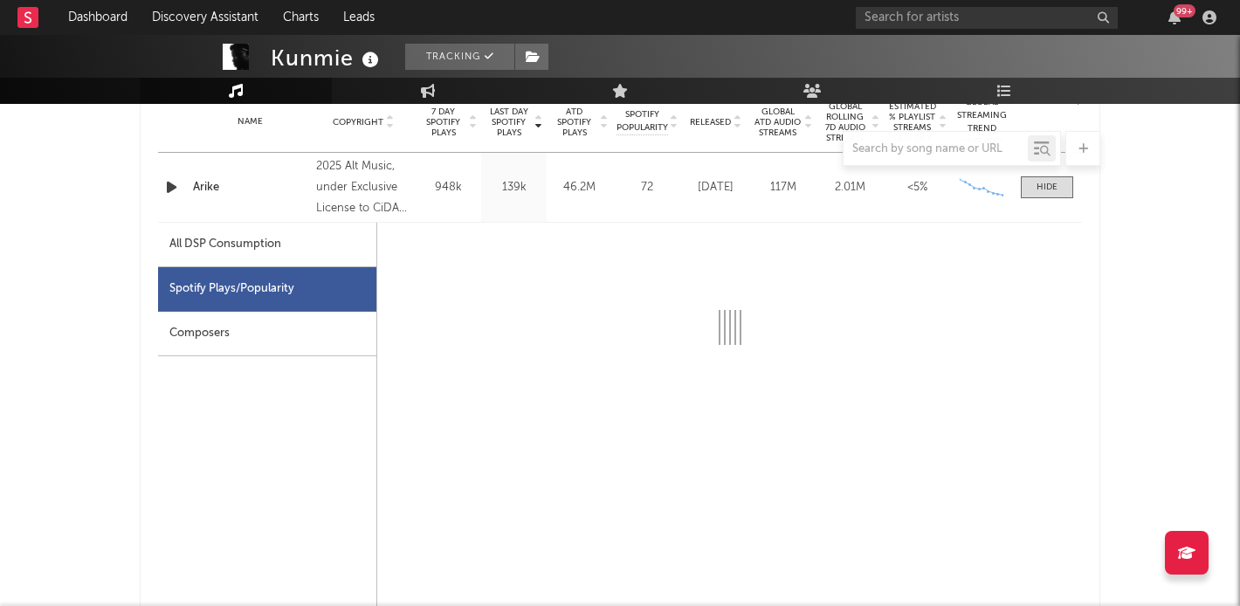
select select "1w"
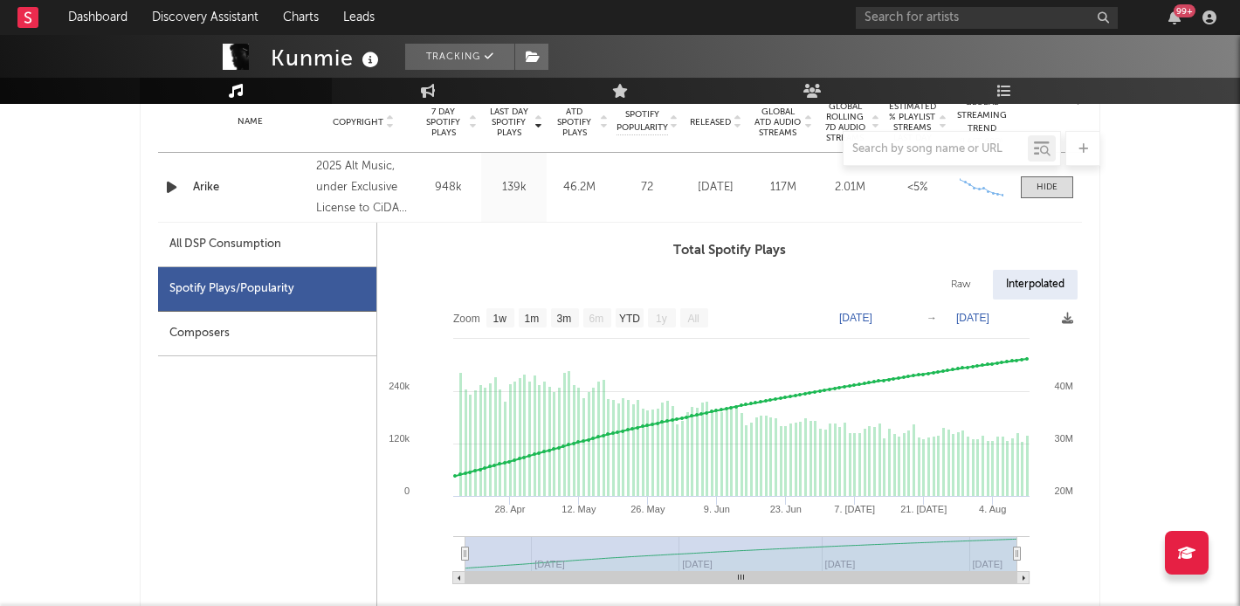
scroll to position [718, 0]
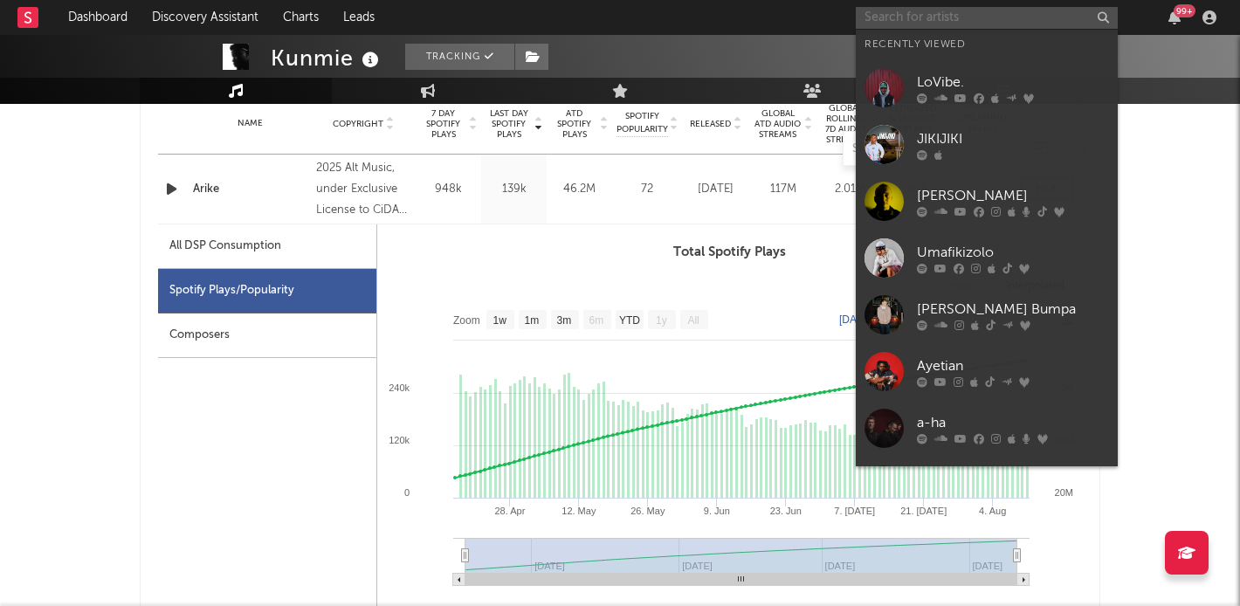
click at [949, 21] on input "text" at bounding box center [987, 18] width 262 height 22
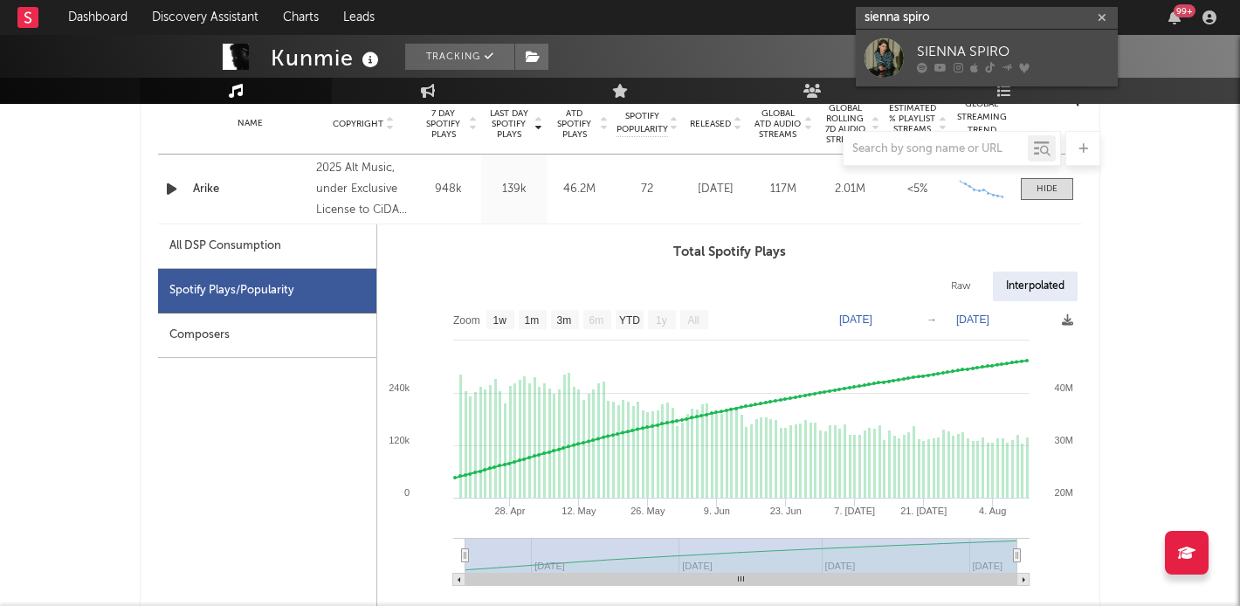
type input "sienna spiro"
click at [978, 46] on div "SIENNA SPIRO" at bounding box center [1013, 52] width 192 height 21
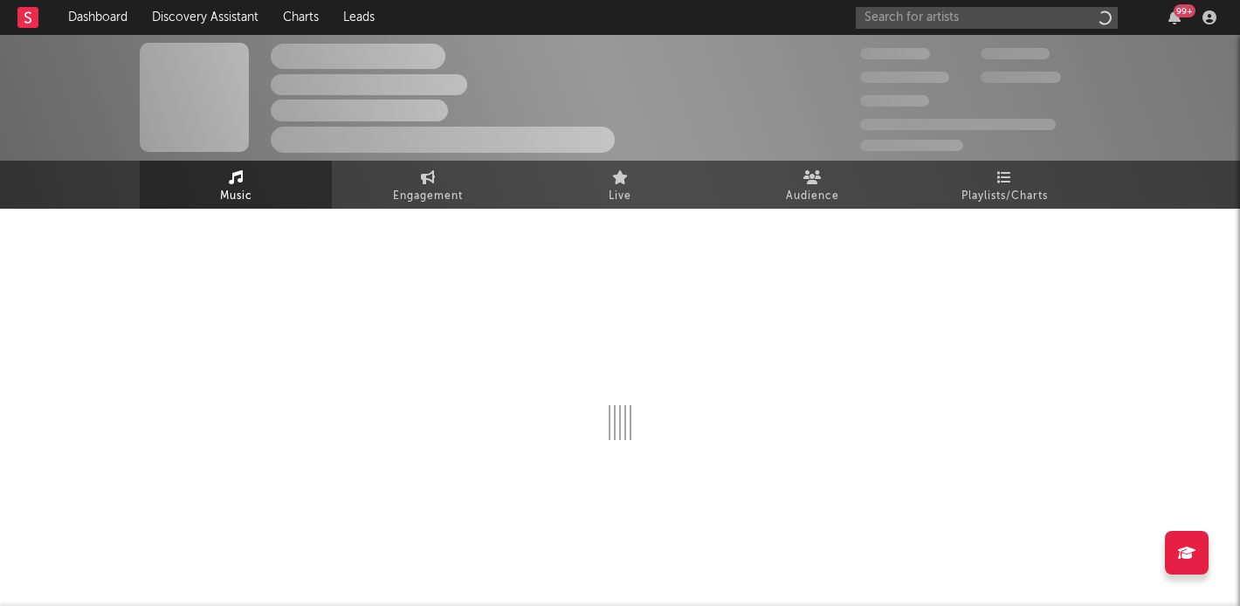
scroll to position [1, 0]
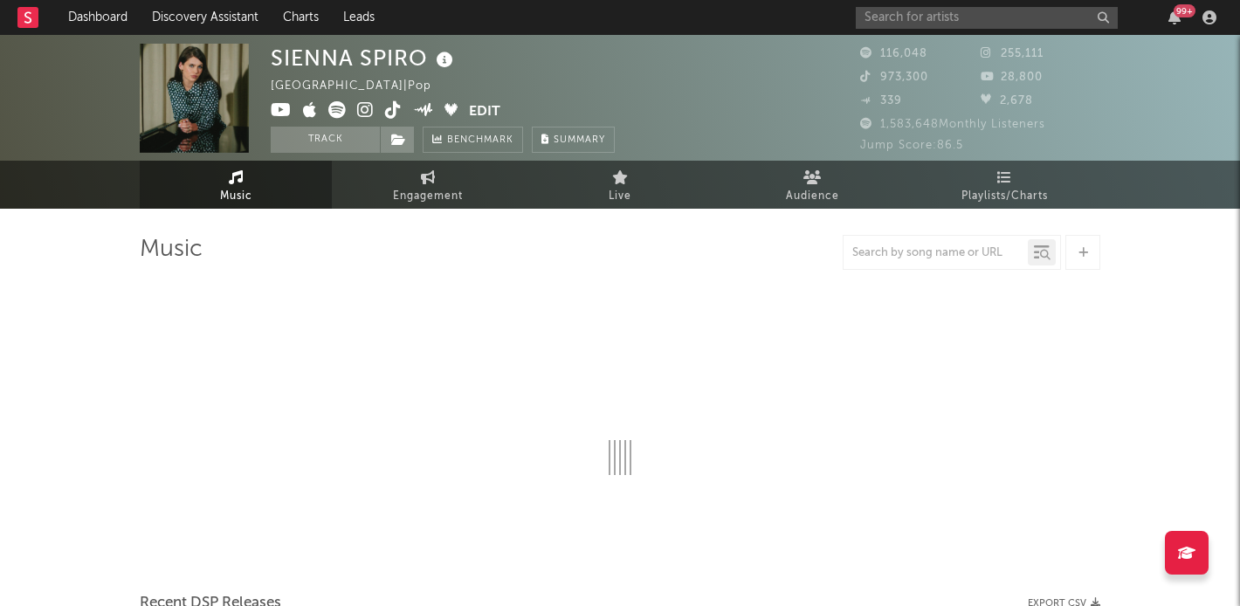
select select "6m"
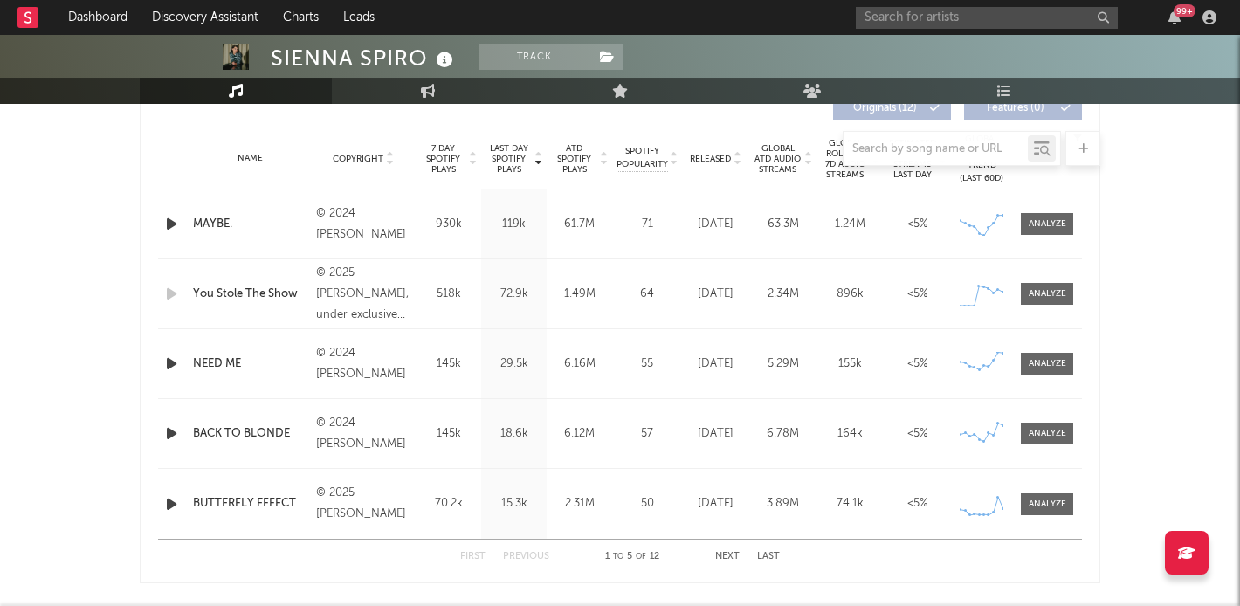
scroll to position [681, 0]
